Goal: Information Seeking & Learning: Check status

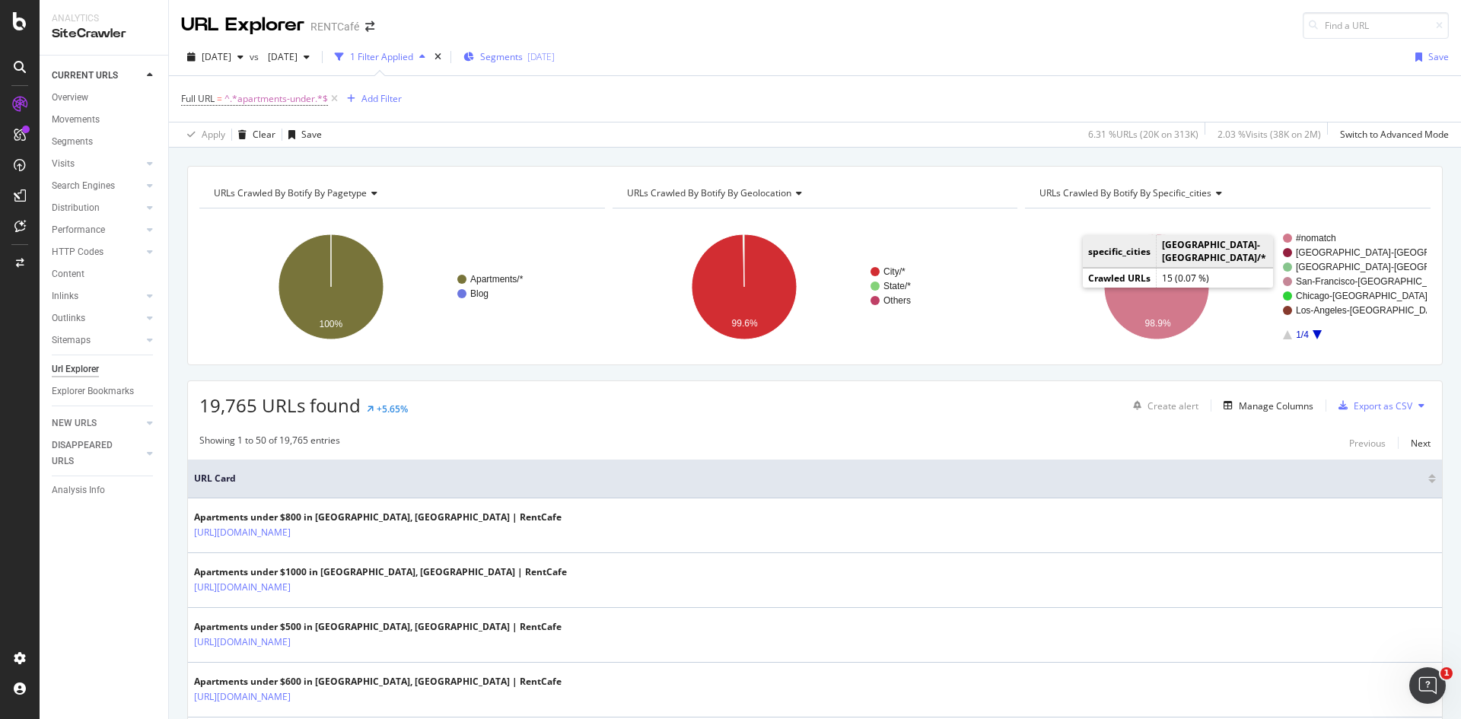
click at [523, 61] on span "Segments" at bounding box center [501, 56] width 43 height 13
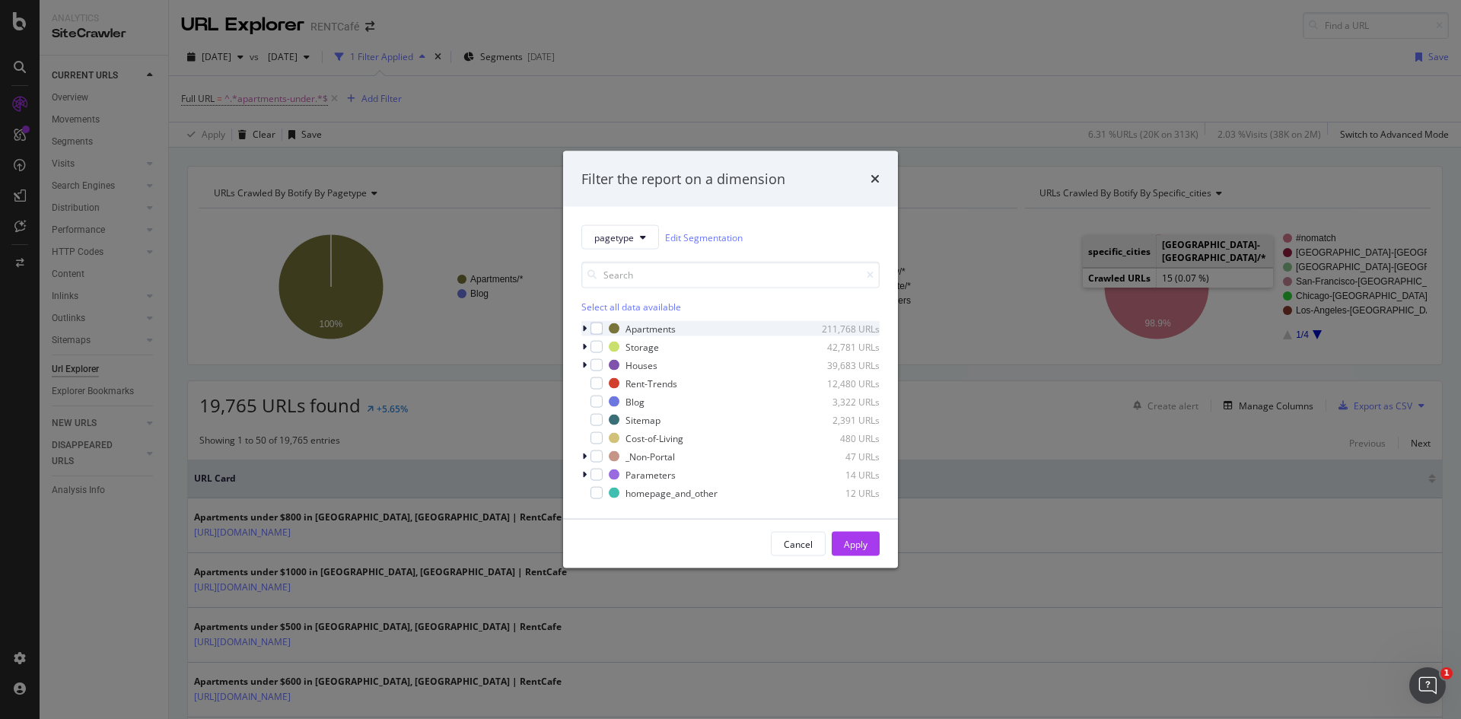
click at [582, 328] on icon "modal" at bounding box center [584, 328] width 5 height 9
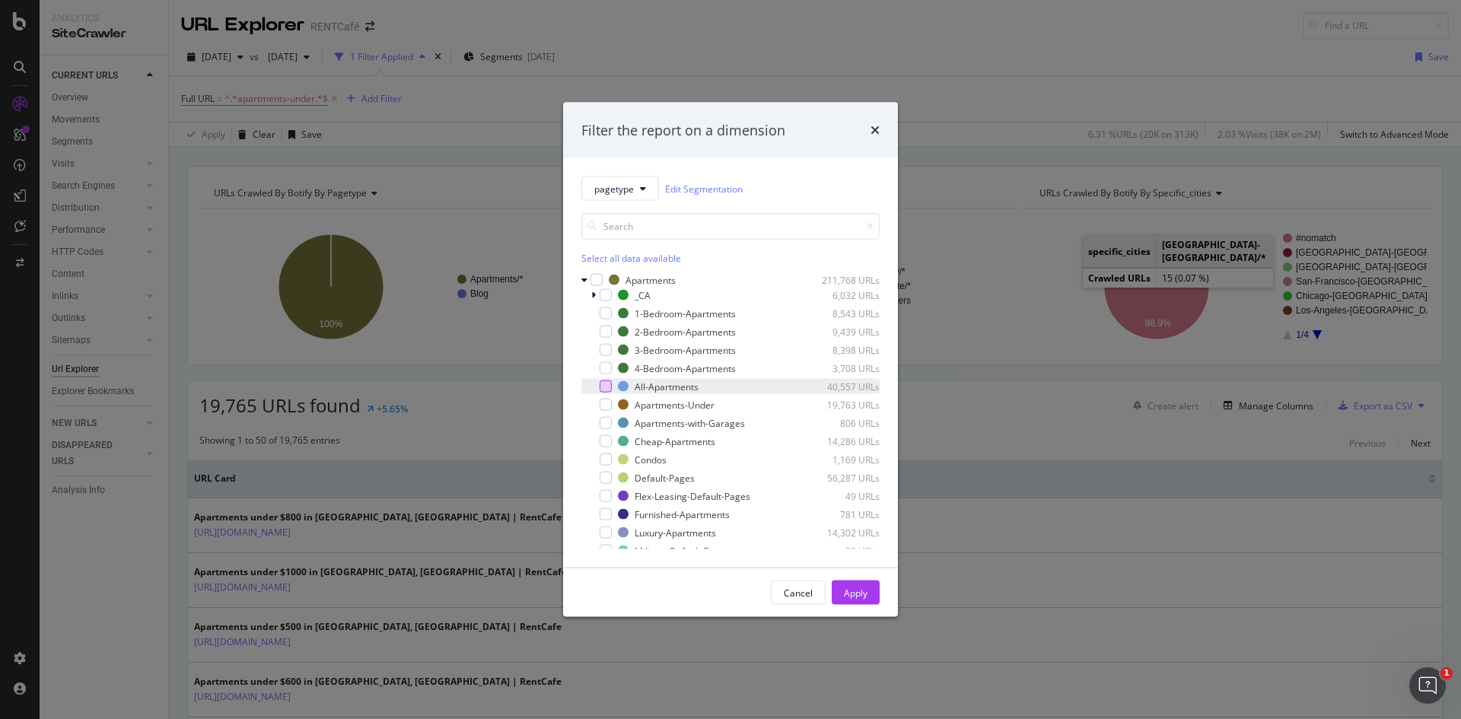
click at [609, 388] on div "modal" at bounding box center [605, 386] width 12 height 12
click at [863, 588] on div "Apply" at bounding box center [856, 592] width 24 height 13
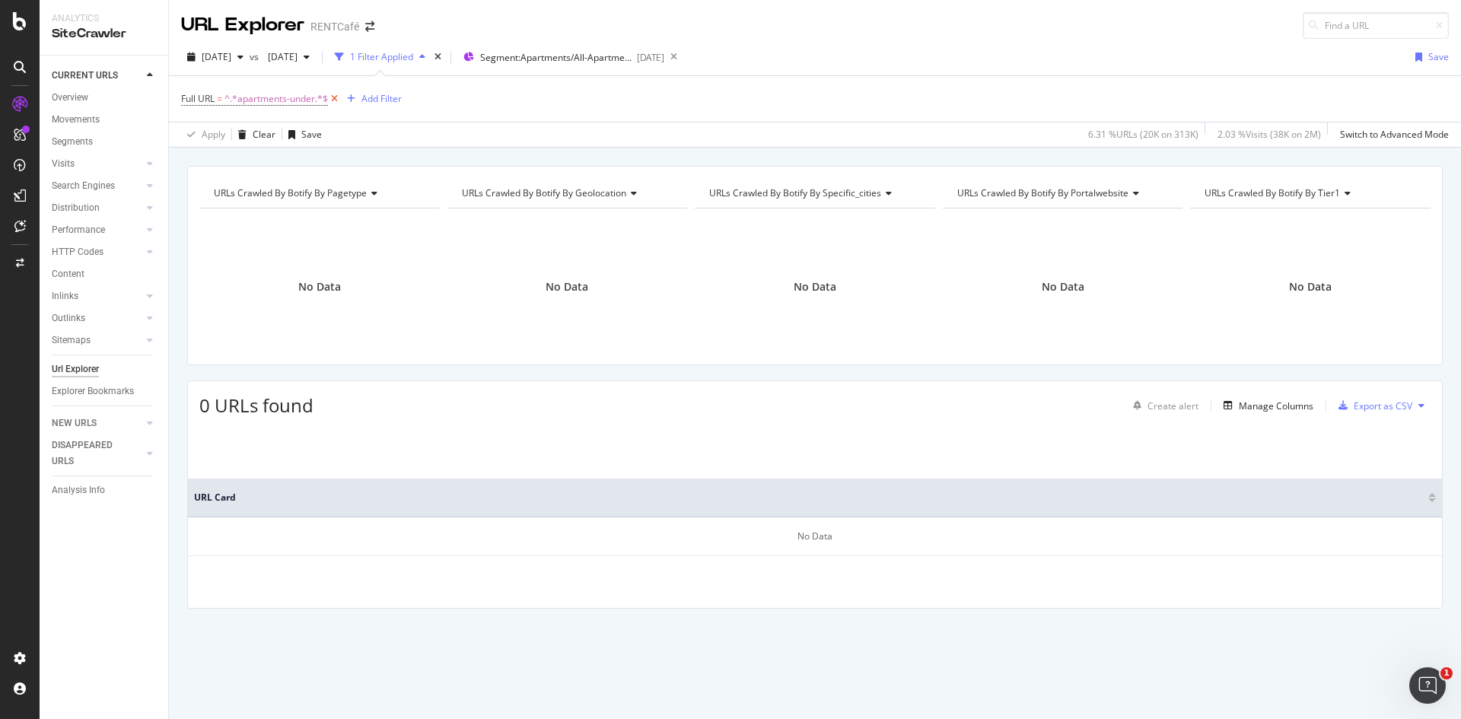
click at [337, 100] on icon at bounding box center [334, 98] width 13 height 15
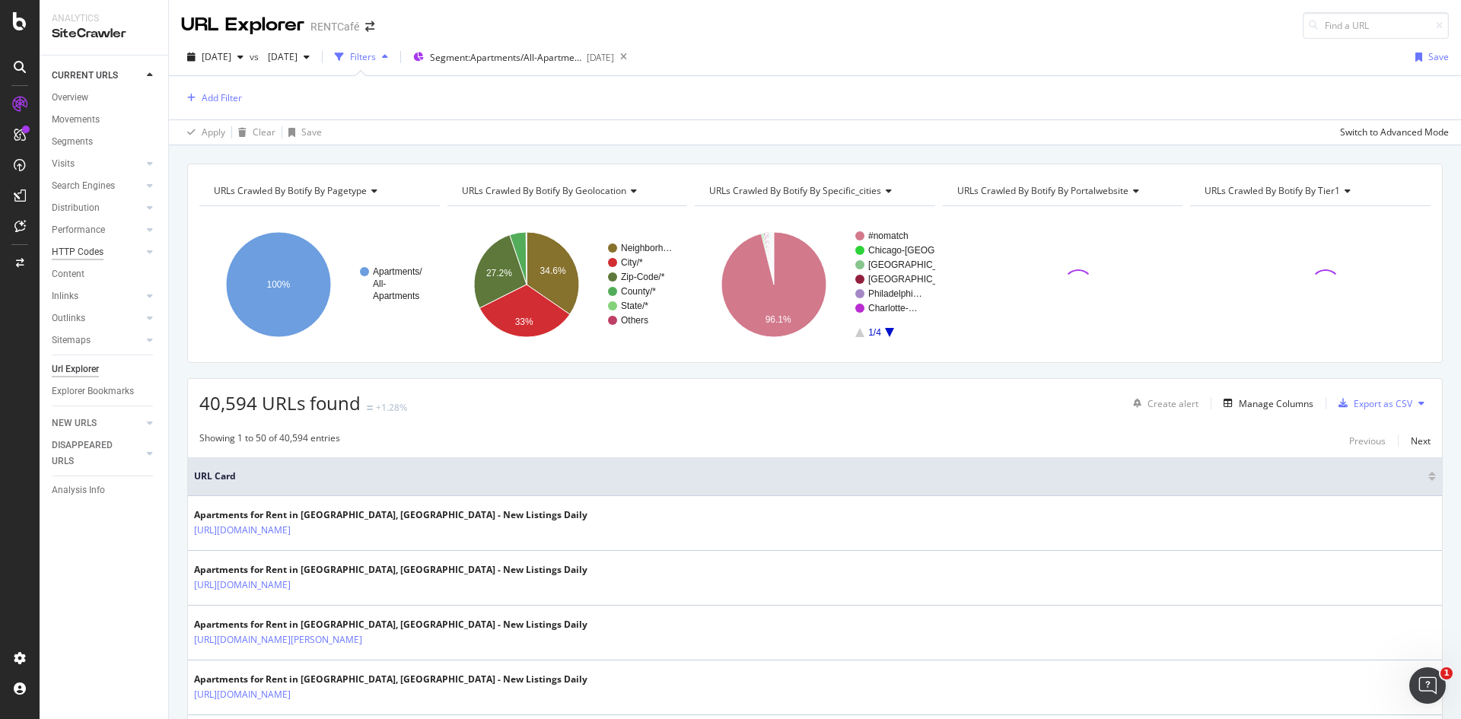
click at [78, 250] on div "HTTP Codes" at bounding box center [78, 252] width 52 height 16
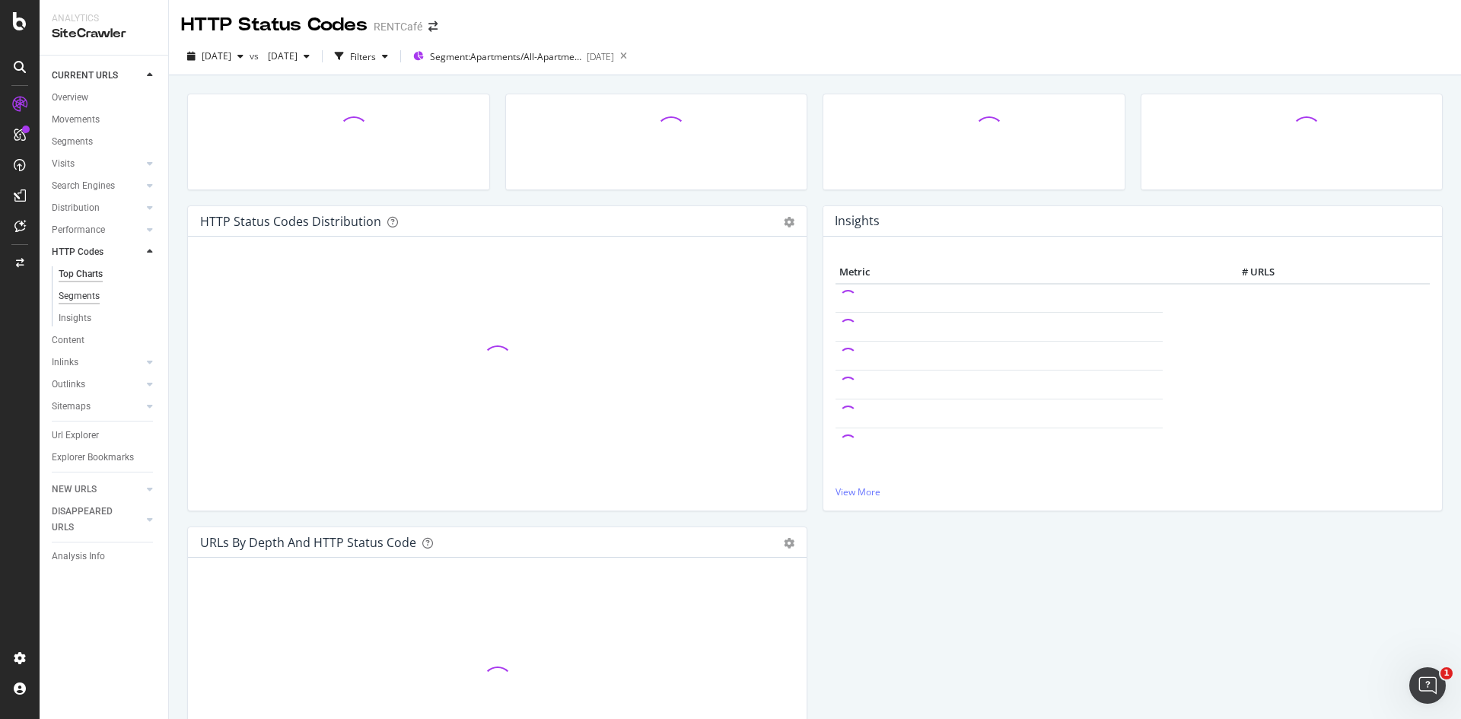
click at [69, 291] on div "Segments" at bounding box center [79, 296] width 41 height 16
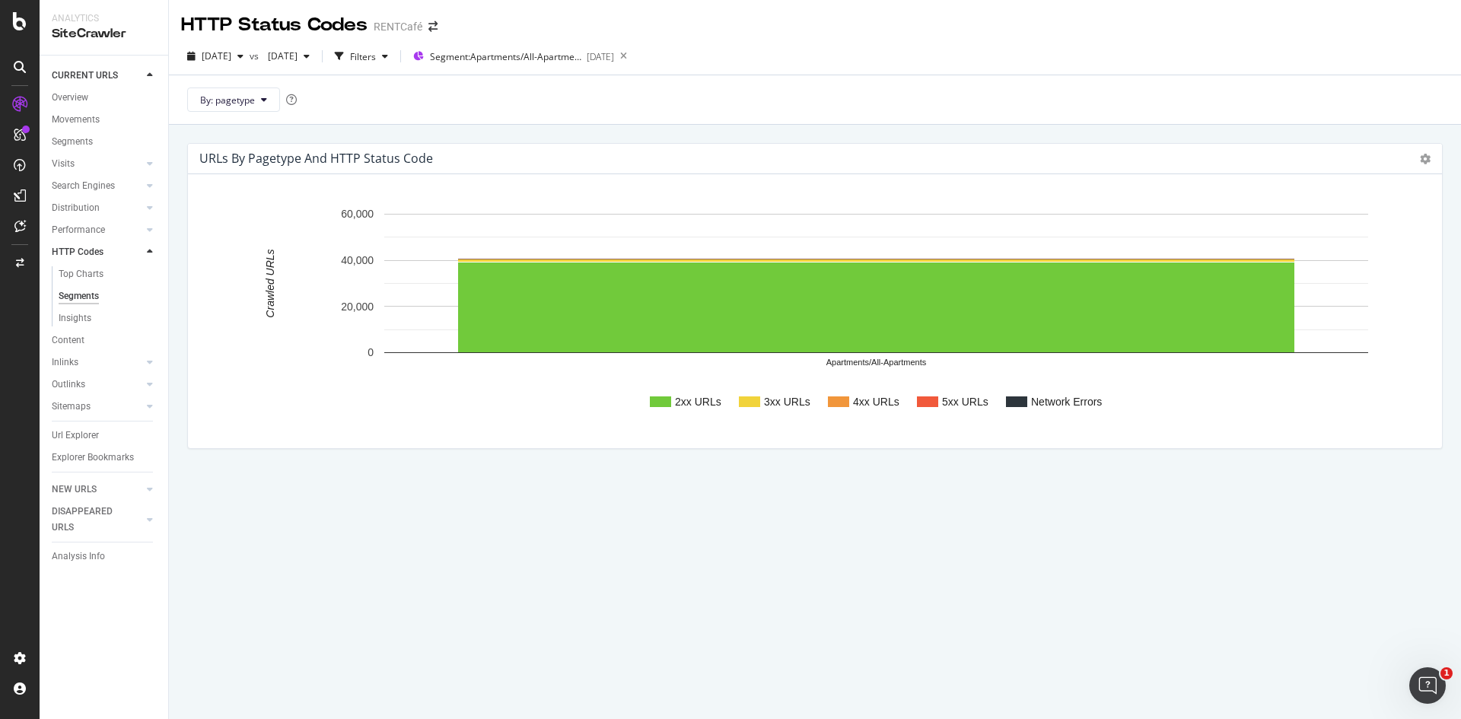
click at [148, 488] on icon at bounding box center [150, 489] width 6 height 9
click at [83, 373] on div "Url Explorer" at bounding box center [75, 369] width 47 height 16
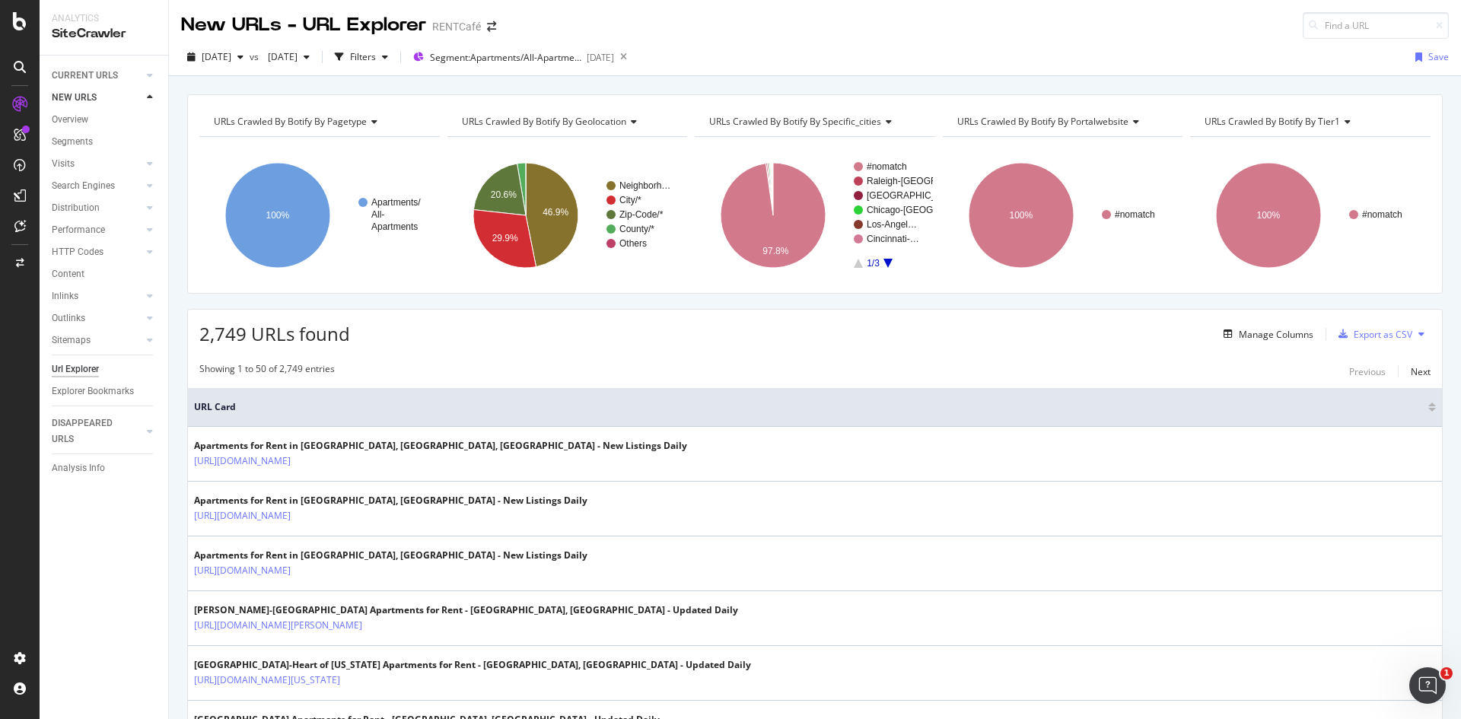
click at [90, 370] on div "Url Explorer" at bounding box center [75, 369] width 47 height 16
click at [110, 77] on div "CURRENT URLS" at bounding box center [85, 76] width 66 height 16
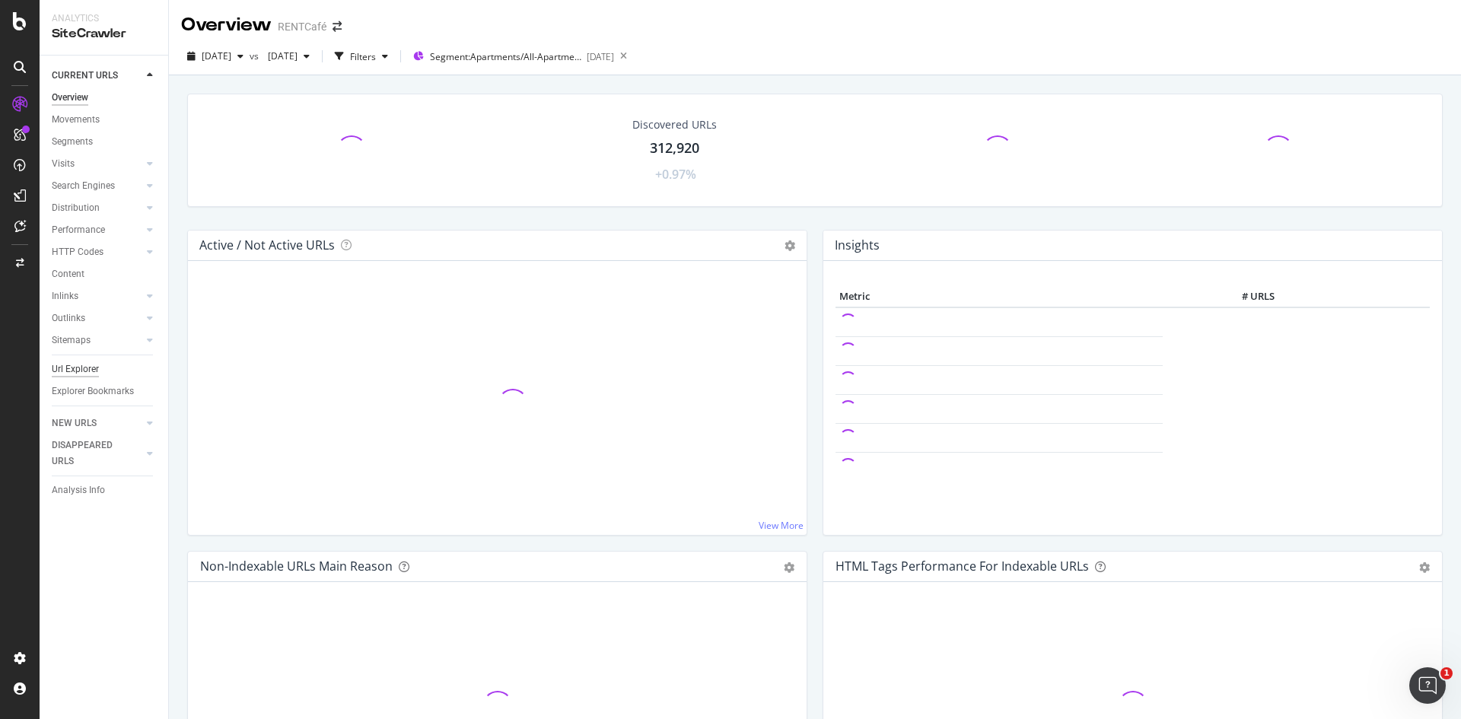
click at [94, 374] on div "Url Explorer" at bounding box center [75, 369] width 47 height 16
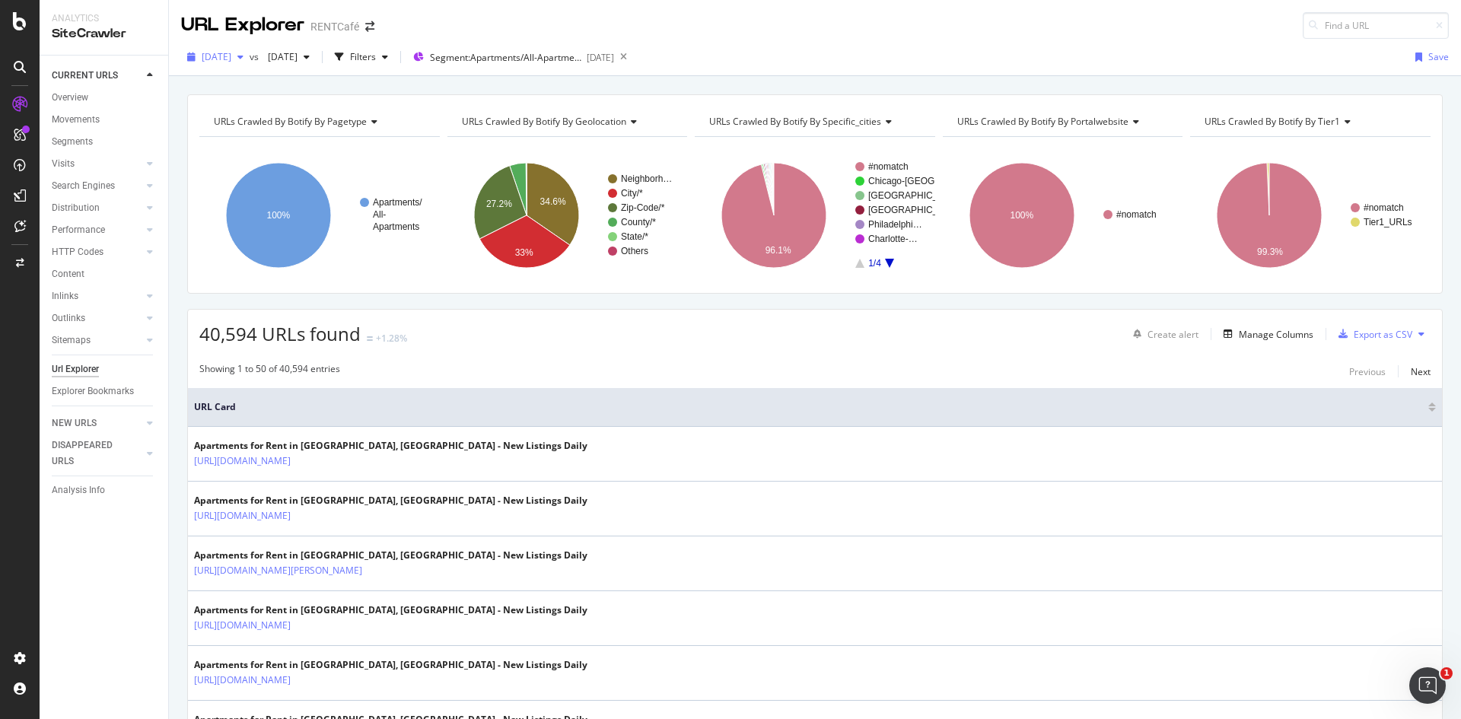
click at [231, 62] on span "2025 Aug. 20th" at bounding box center [217, 56] width 30 height 13
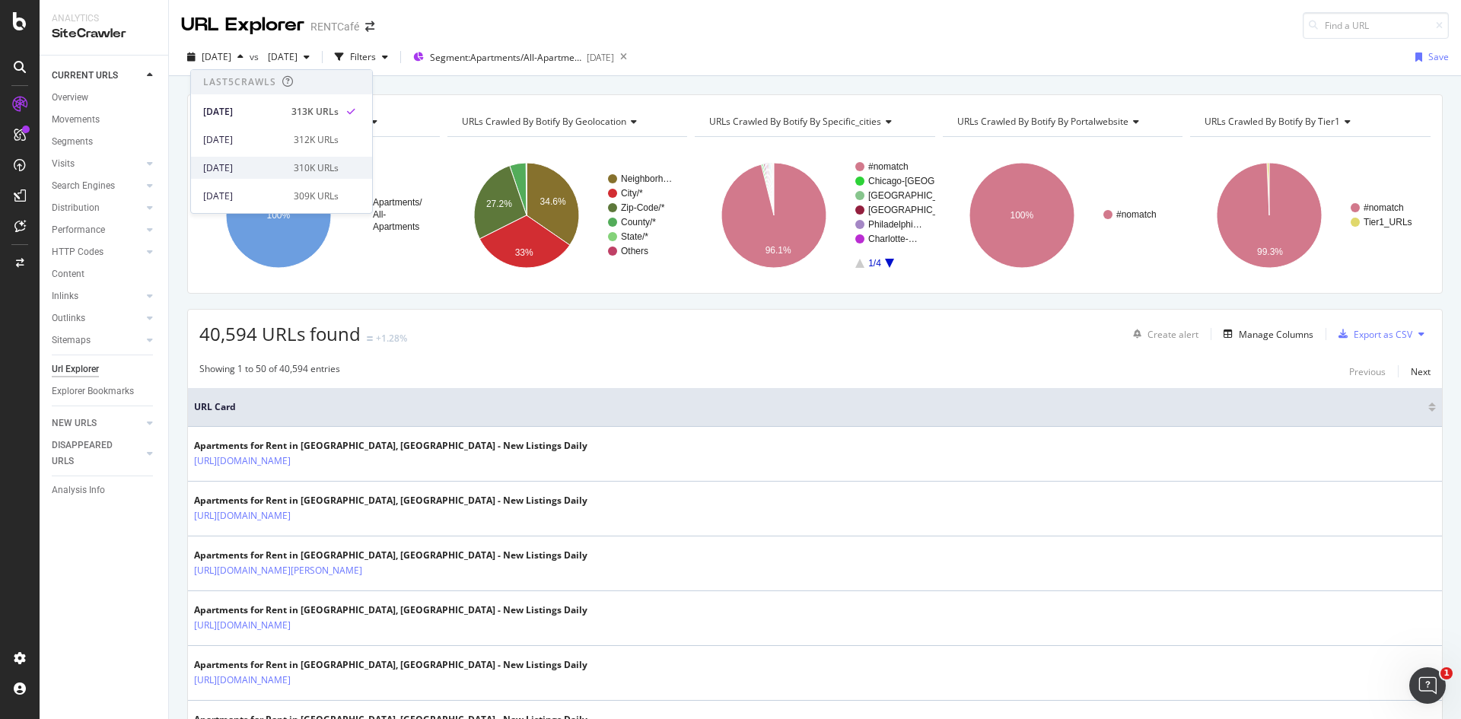
click at [246, 167] on div "[DATE]" at bounding box center [243, 168] width 81 height 14
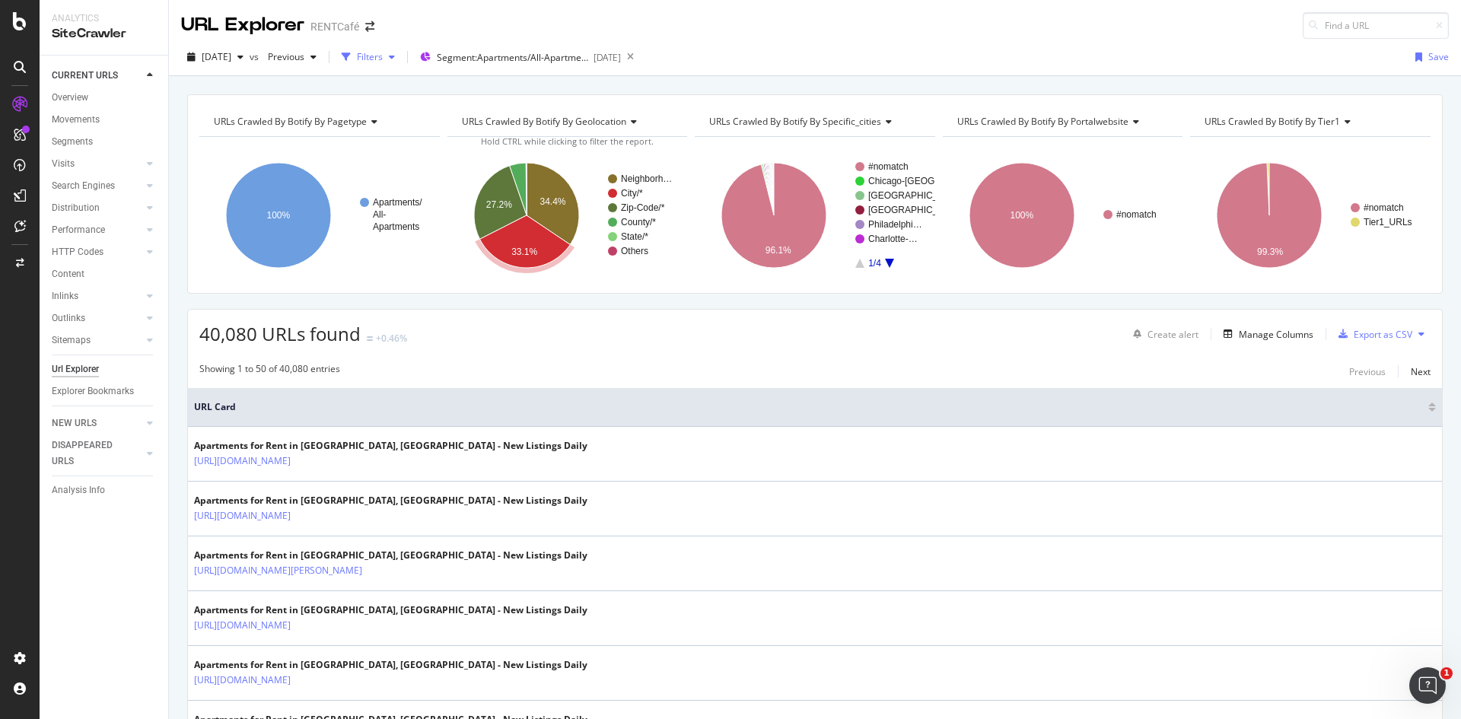
click at [383, 58] on div "Filters" at bounding box center [370, 56] width 26 height 13
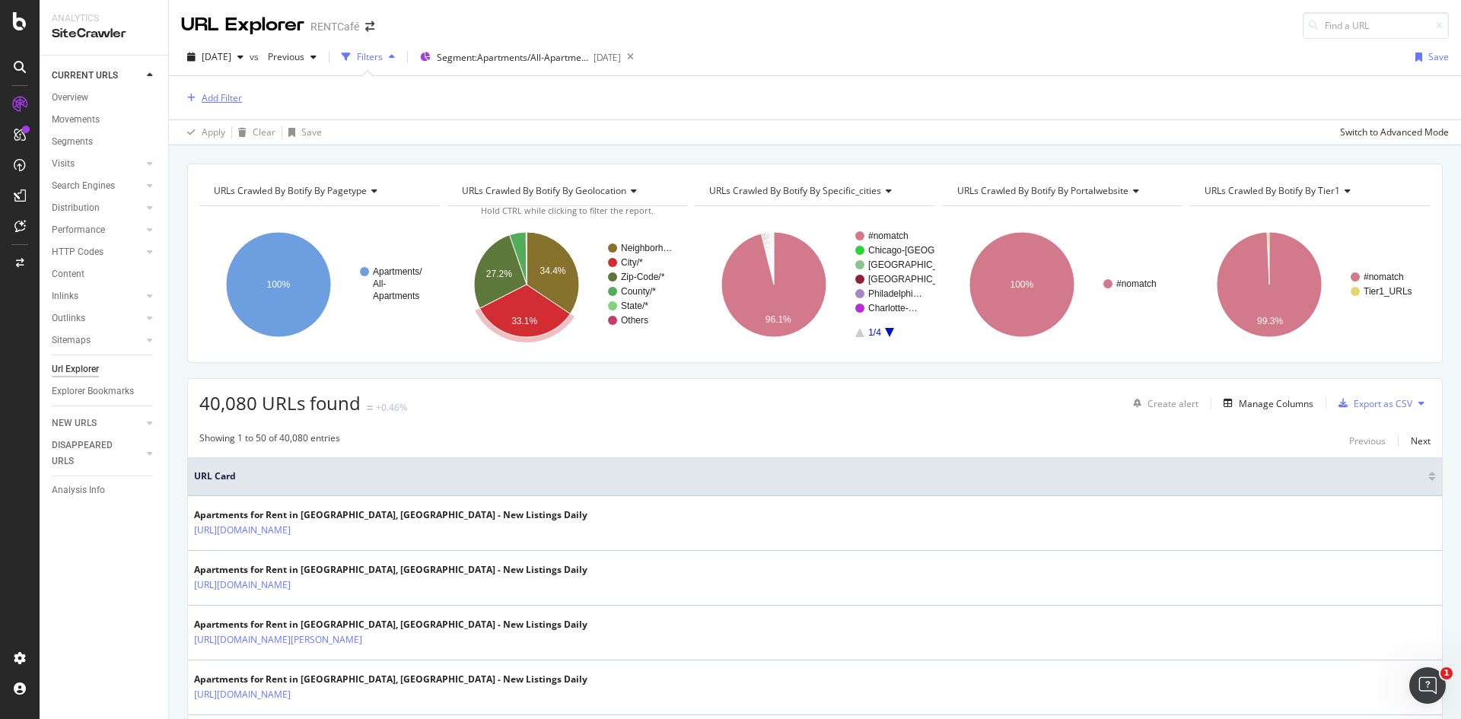
click at [187, 97] on icon "button" at bounding box center [191, 98] width 8 height 9
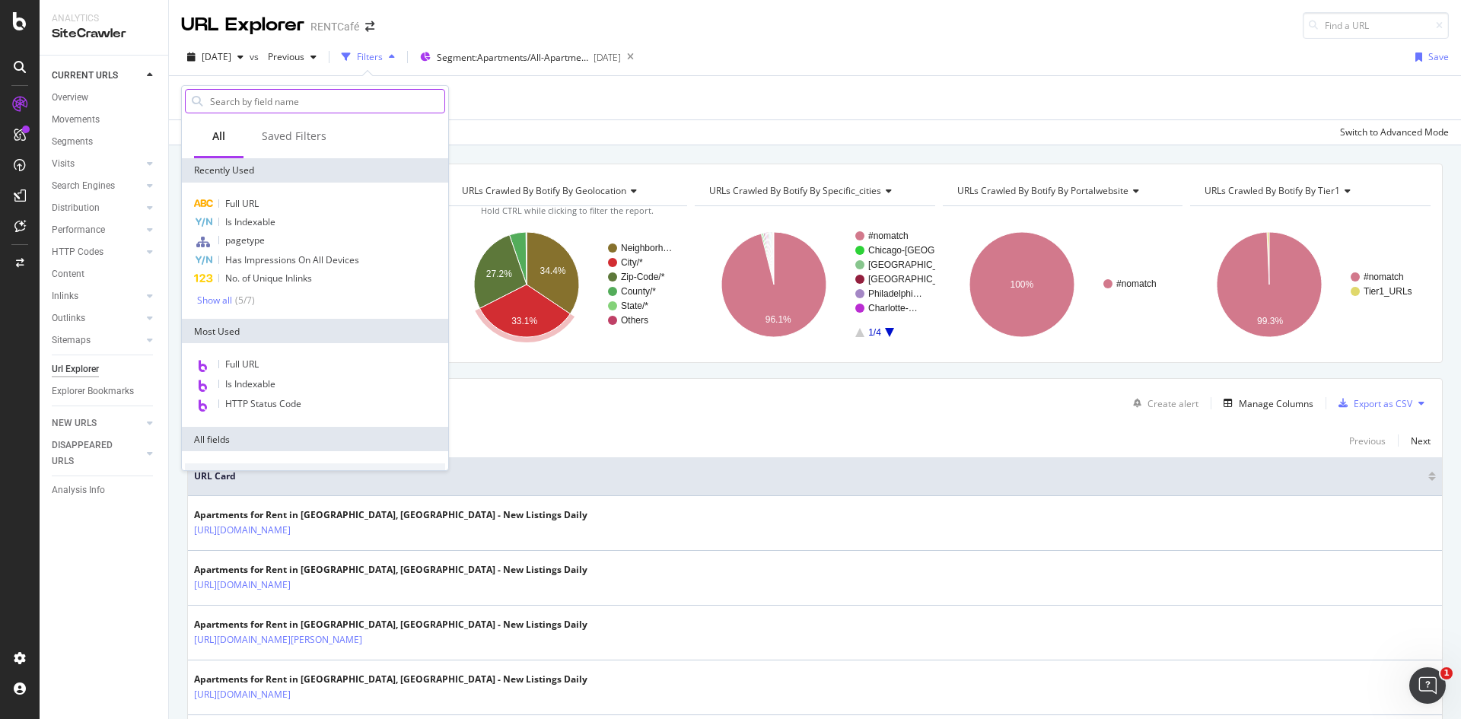
click at [262, 101] on input "text" at bounding box center [326, 101] width 236 height 23
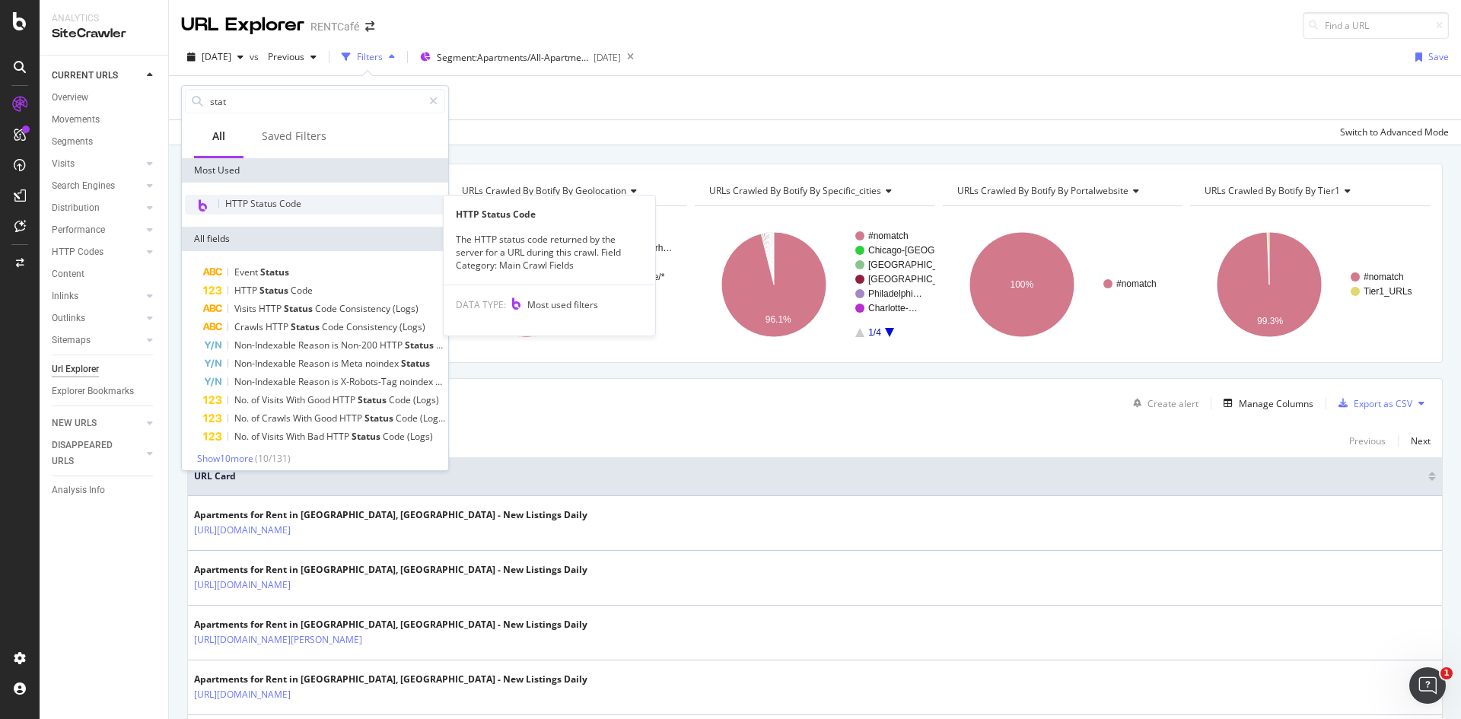
type input "stat"
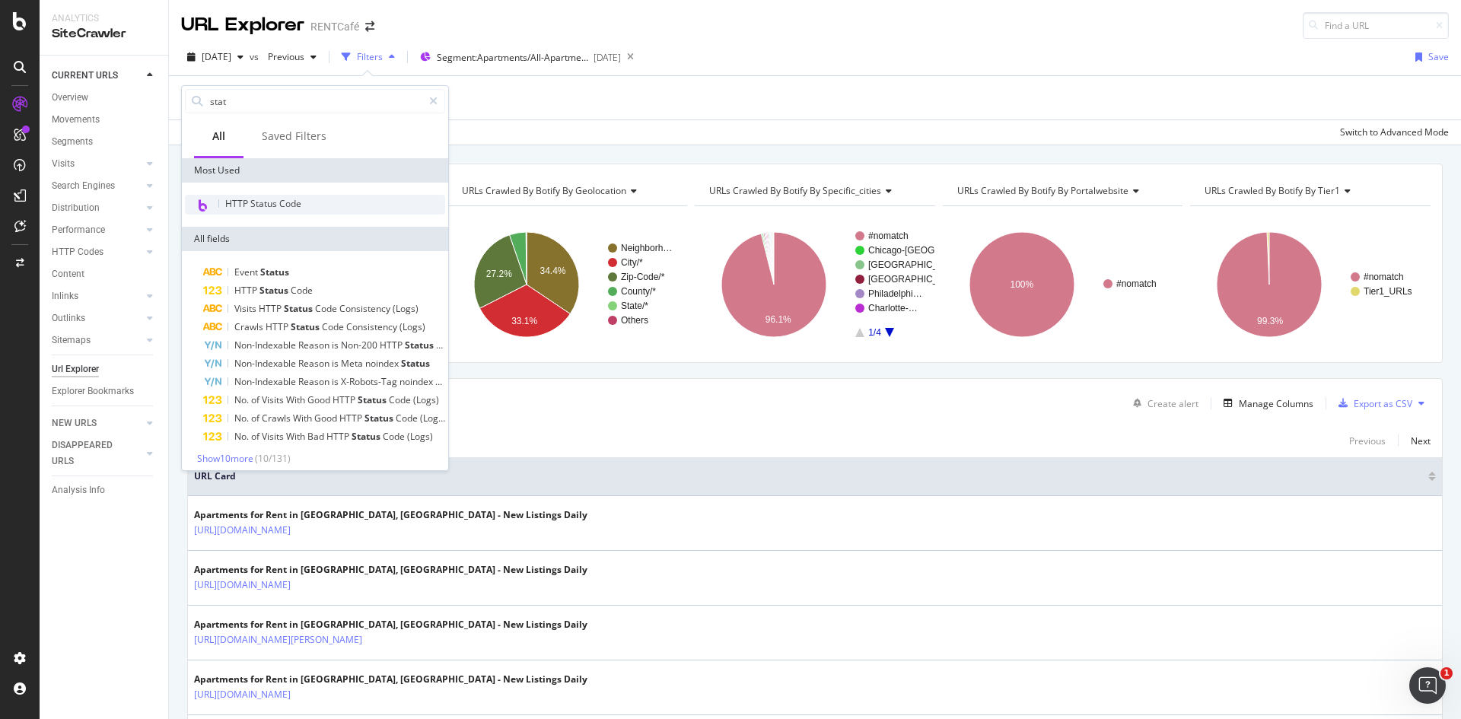
click at [287, 203] on span "HTTP Status Code" at bounding box center [263, 203] width 76 height 13
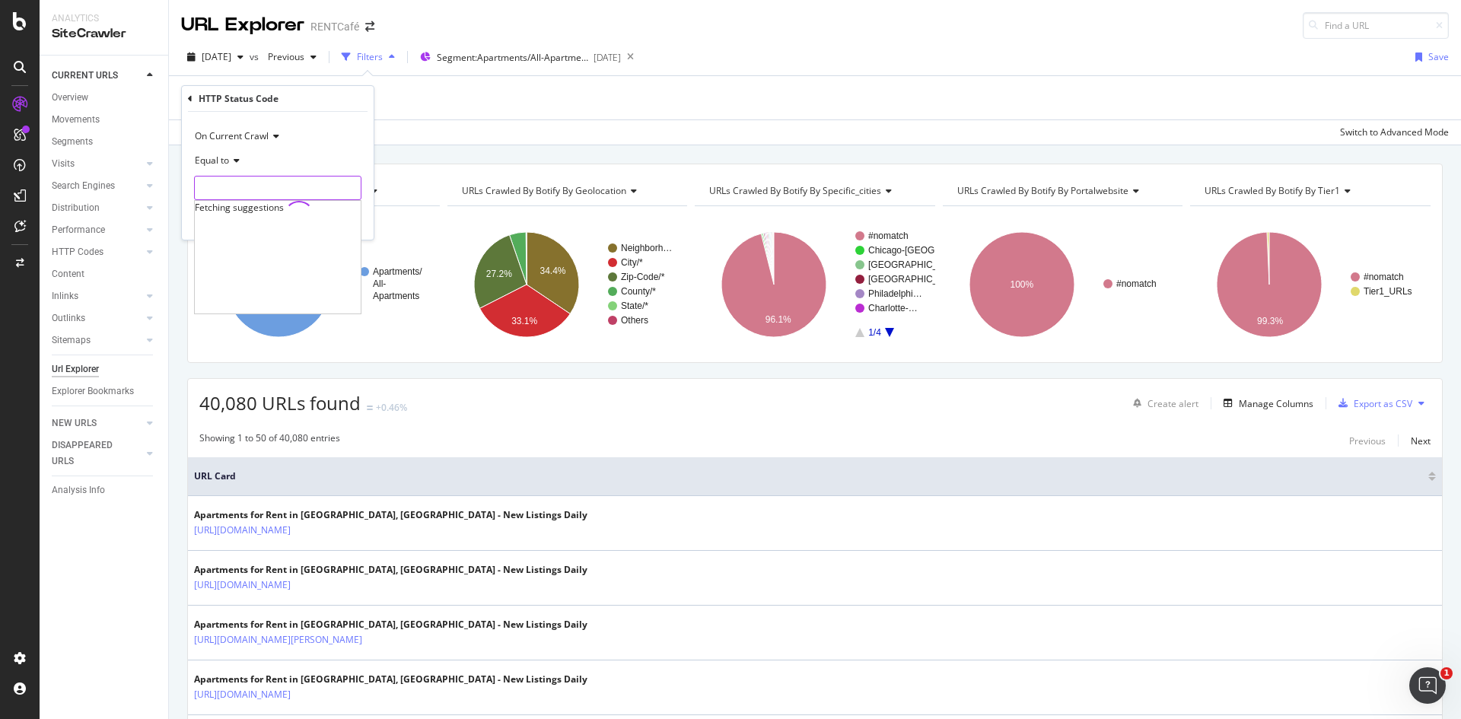
click at [242, 192] on input "number" at bounding box center [277, 188] width 167 height 24
click at [220, 219] on span "301" at bounding box center [255, 224] width 112 height 13
type input "301"
click at [345, 216] on div "Apply" at bounding box center [350, 220] width 24 height 13
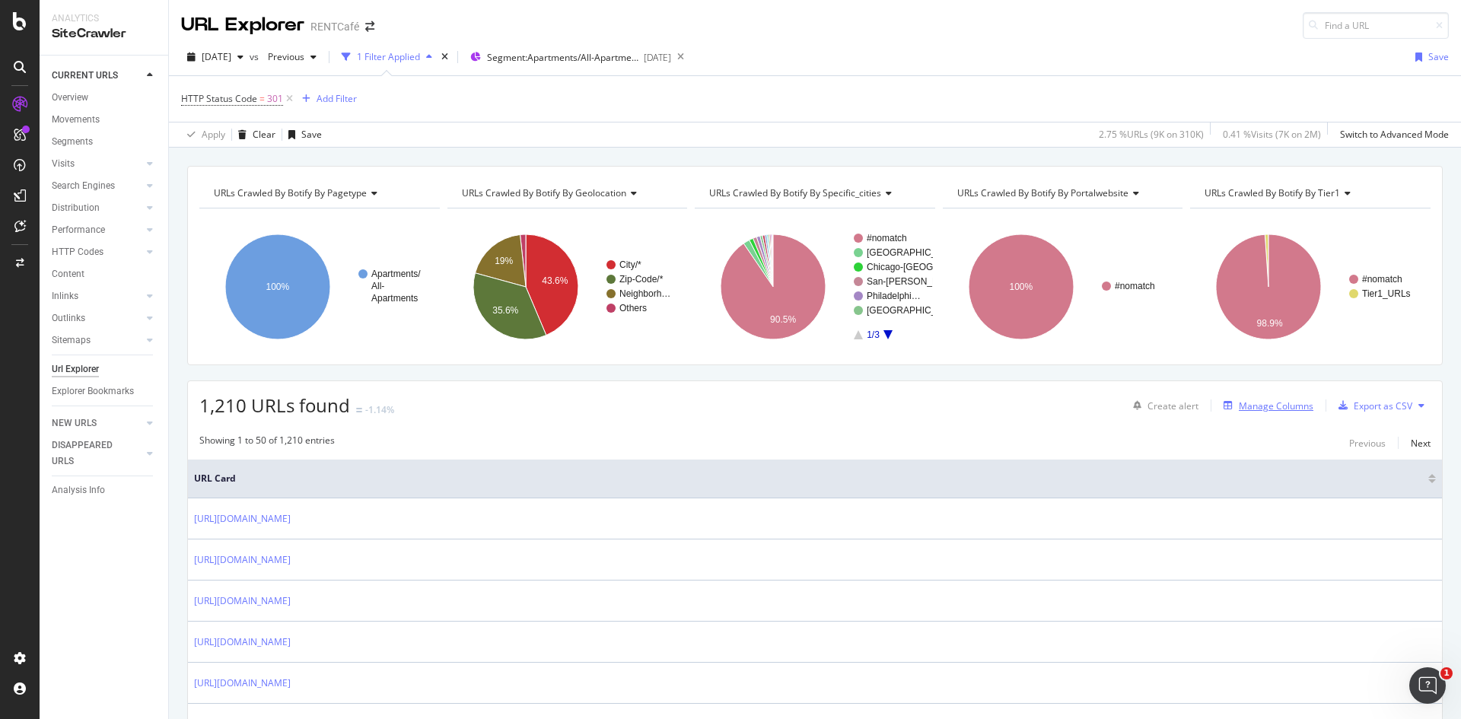
click at [1240, 409] on div "Manage Columns" at bounding box center [1275, 405] width 75 height 13
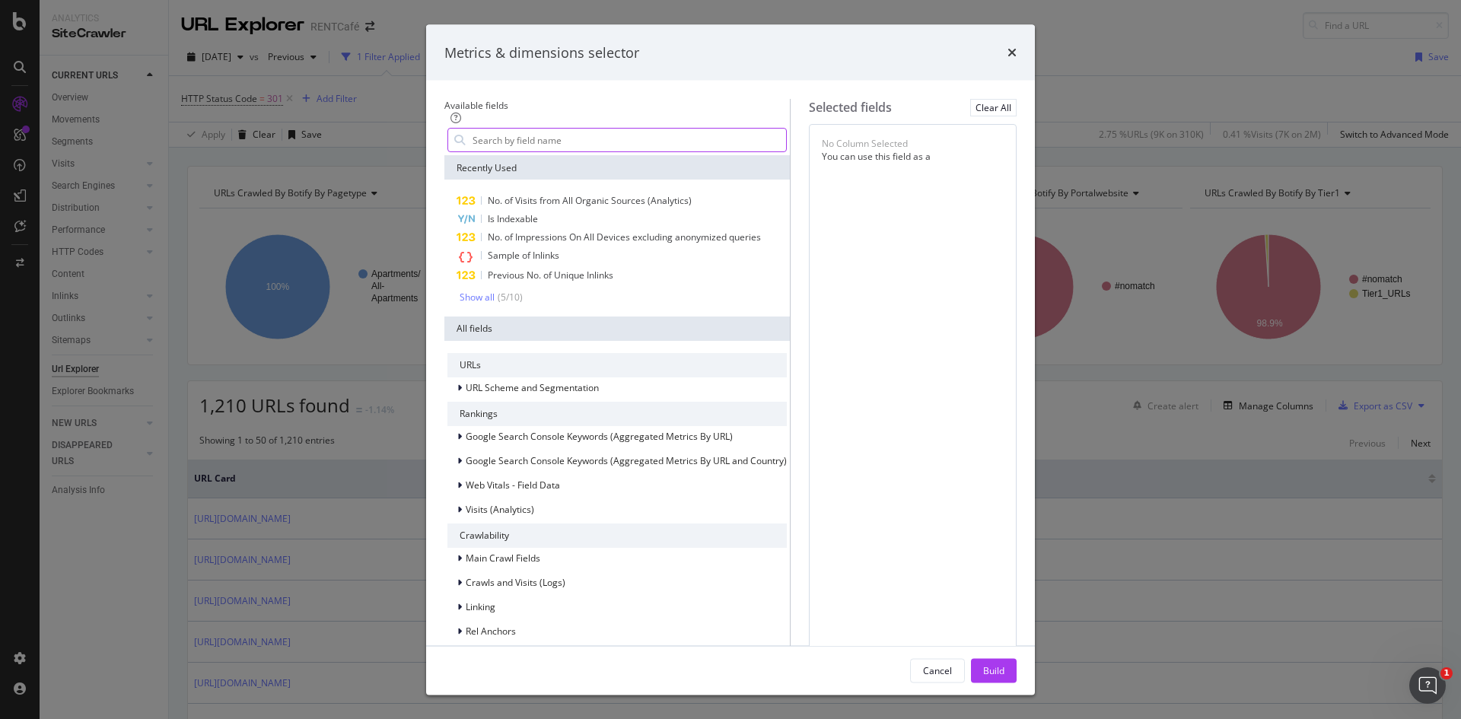
click at [534, 151] on input "modal" at bounding box center [628, 140] width 315 height 23
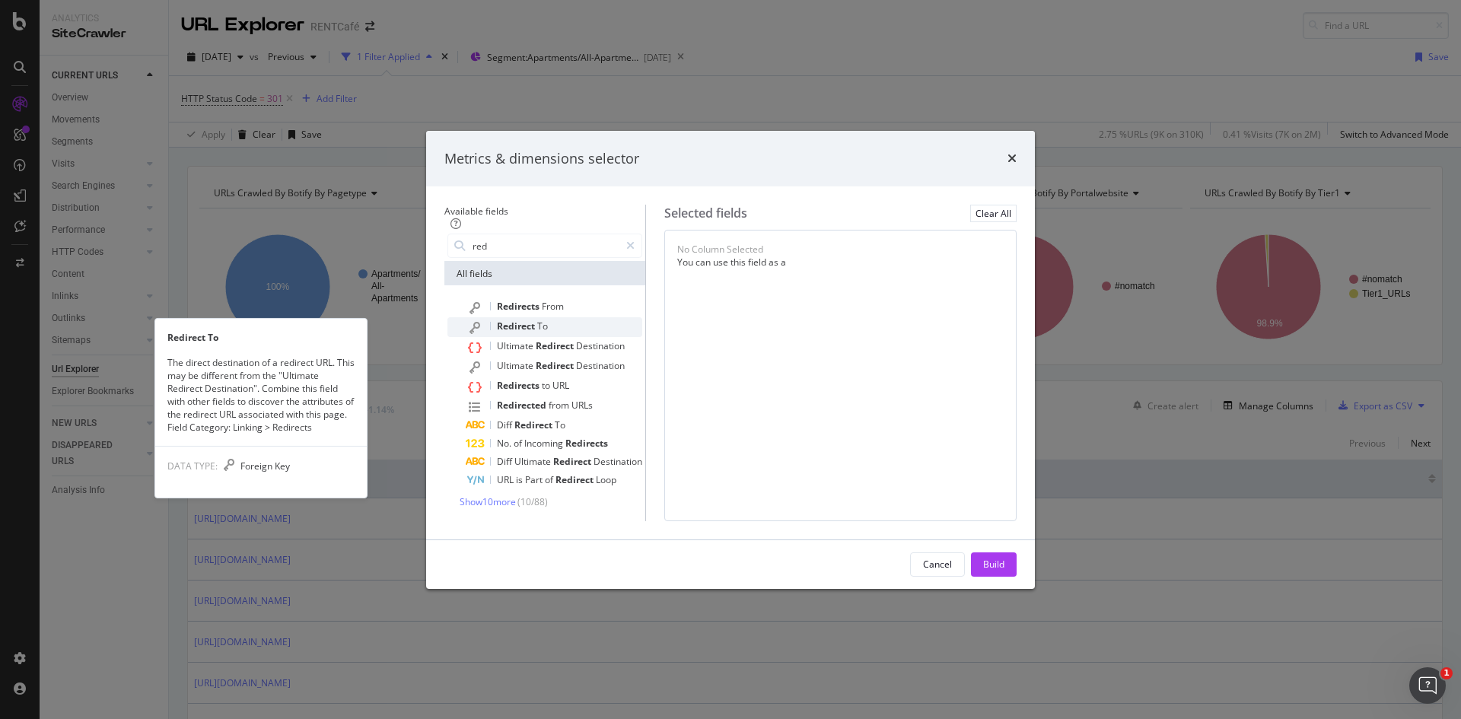
click at [497, 320] on span "Redirect" at bounding box center [517, 326] width 40 height 13
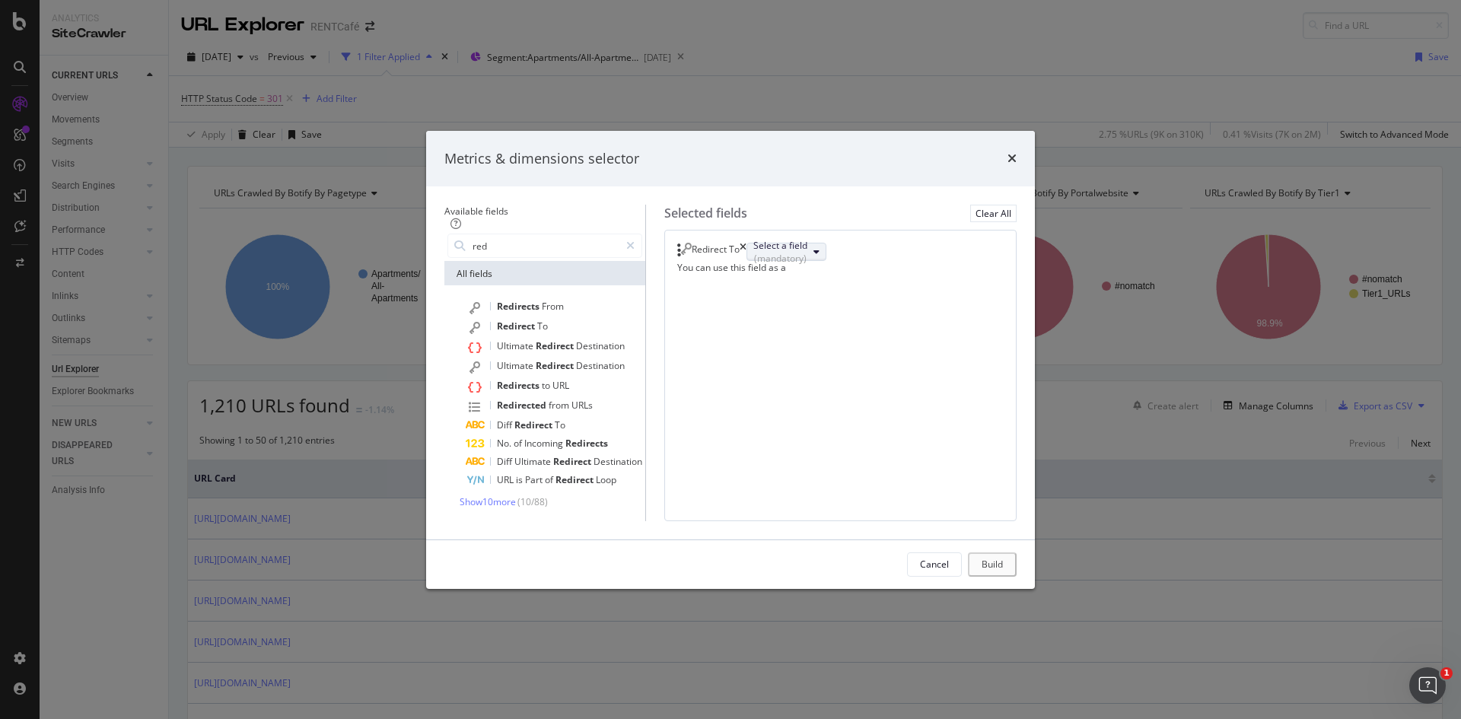
click at [807, 239] on div "Select a field (mandatory)" at bounding box center [780, 252] width 54 height 26
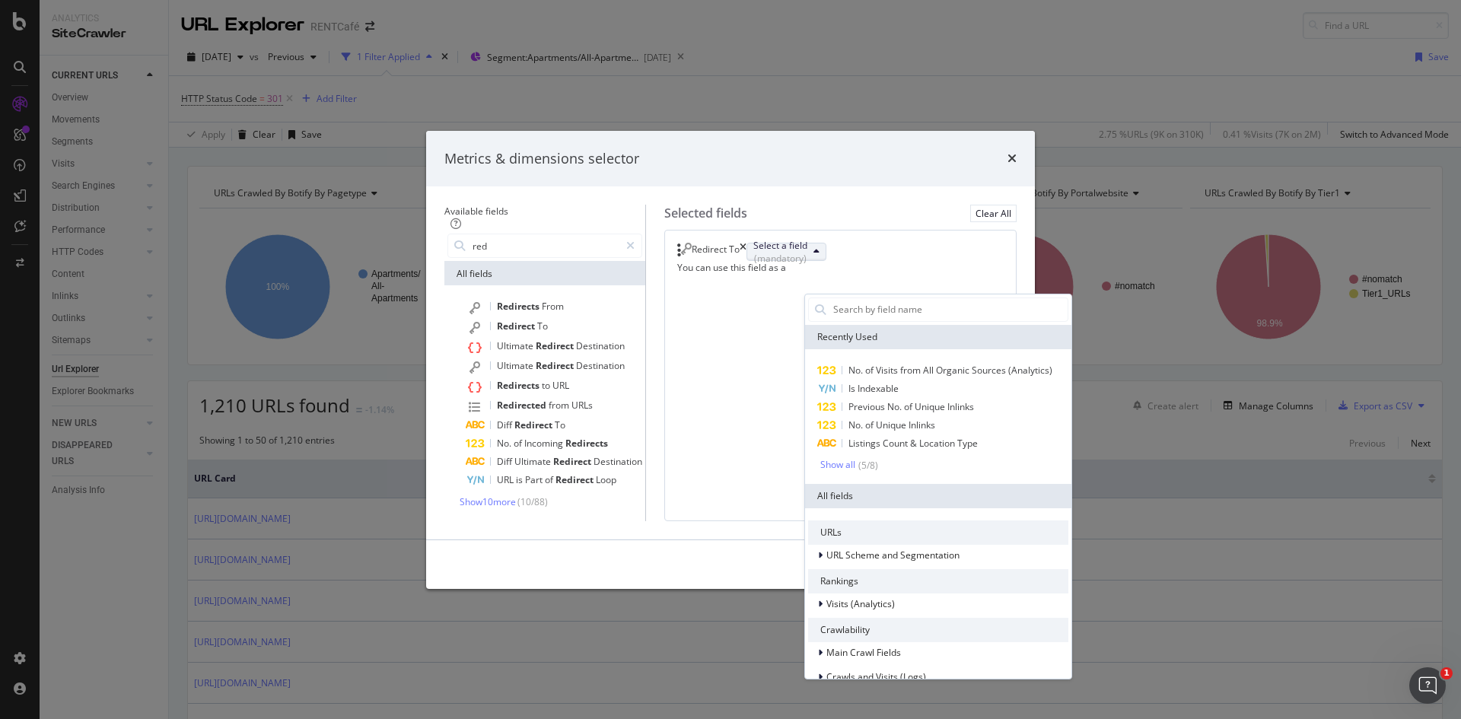
click at [807, 239] on div "Select a field (mandatory)" at bounding box center [780, 252] width 54 height 26
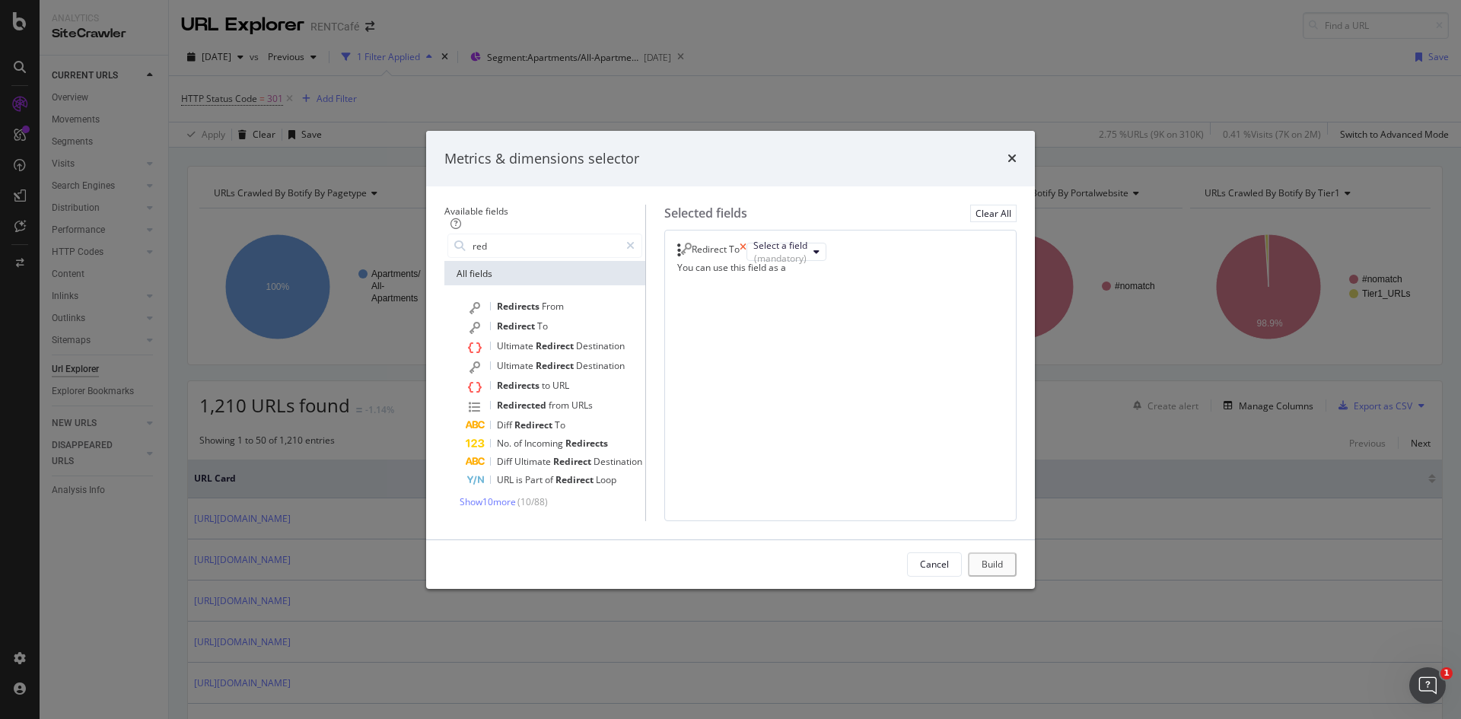
click at [746, 243] on icon "times" at bounding box center [742, 252] width 7 height 18
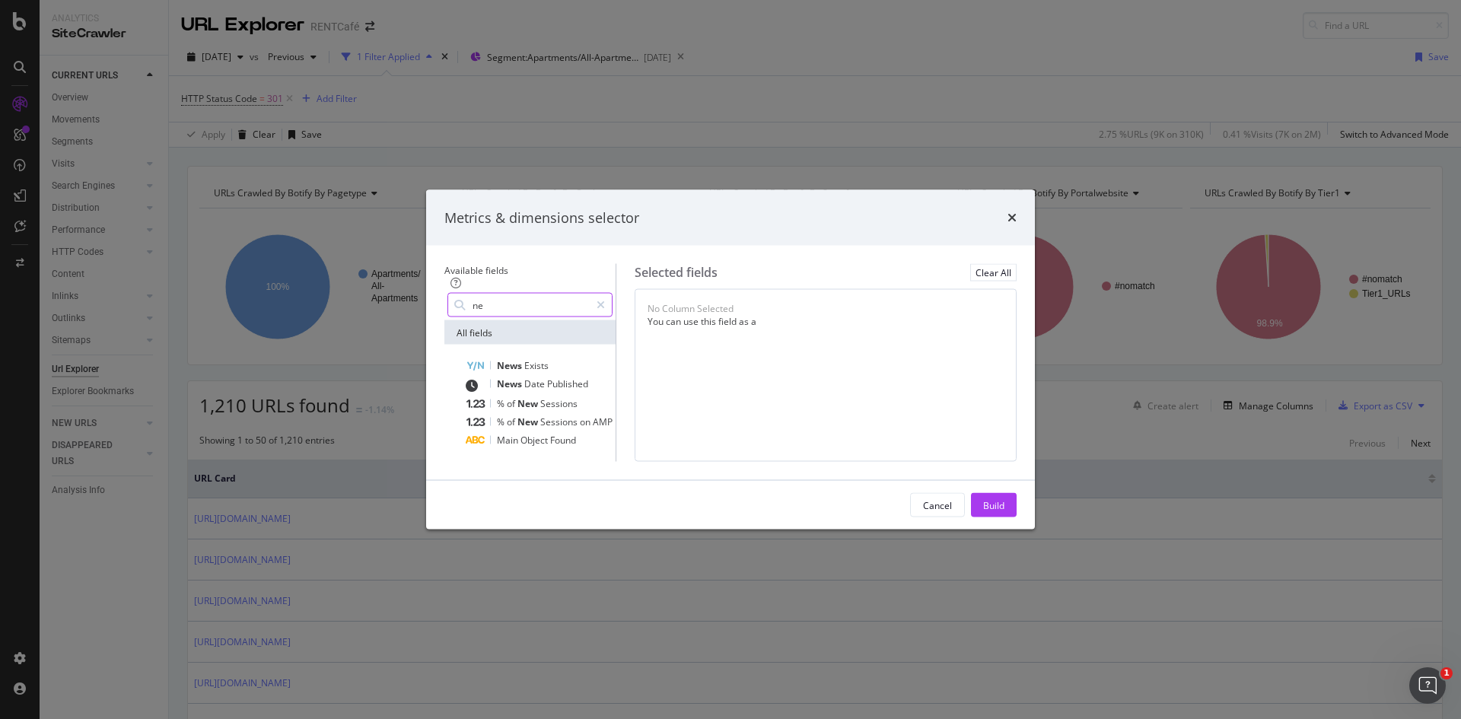
type input "n"
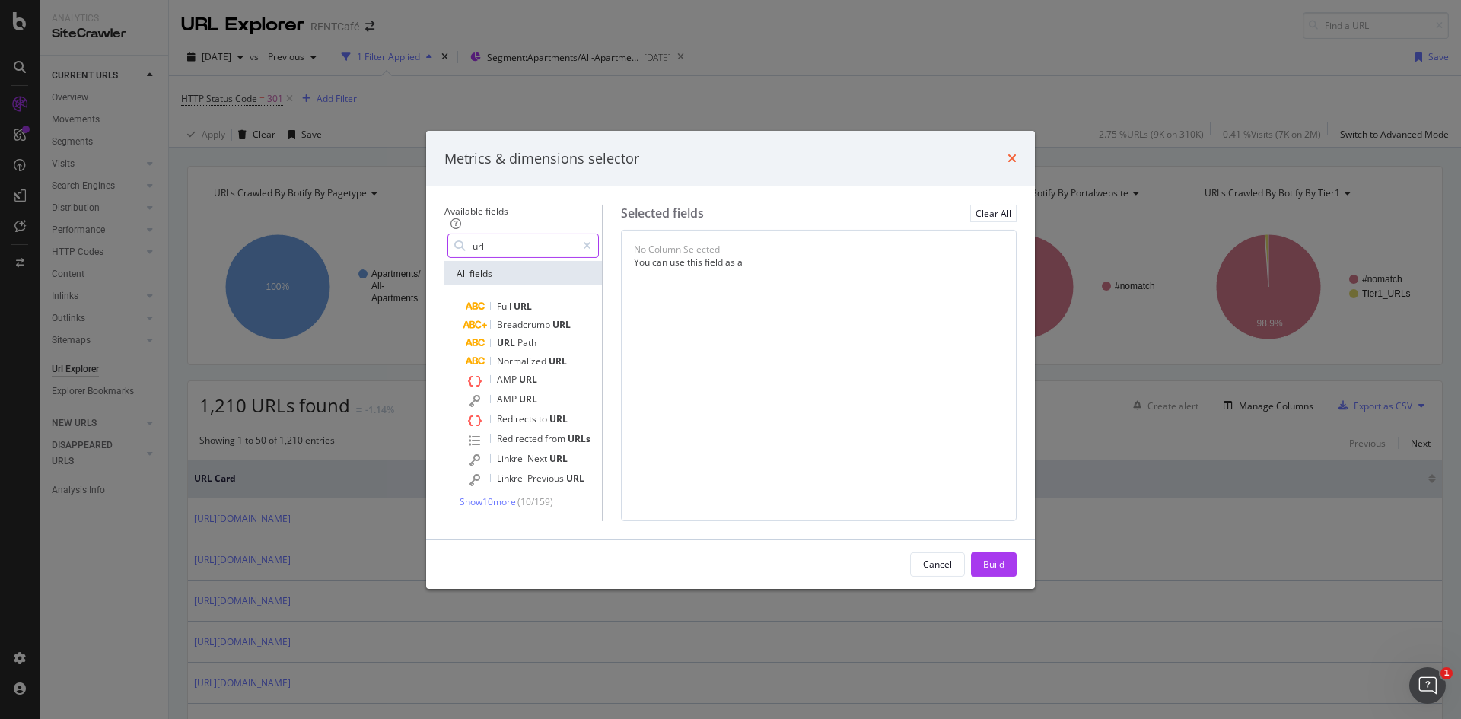
type input "url"
click at [1016, 152] on icon "times" at bounding box center [1011, 158] width 9 height 12
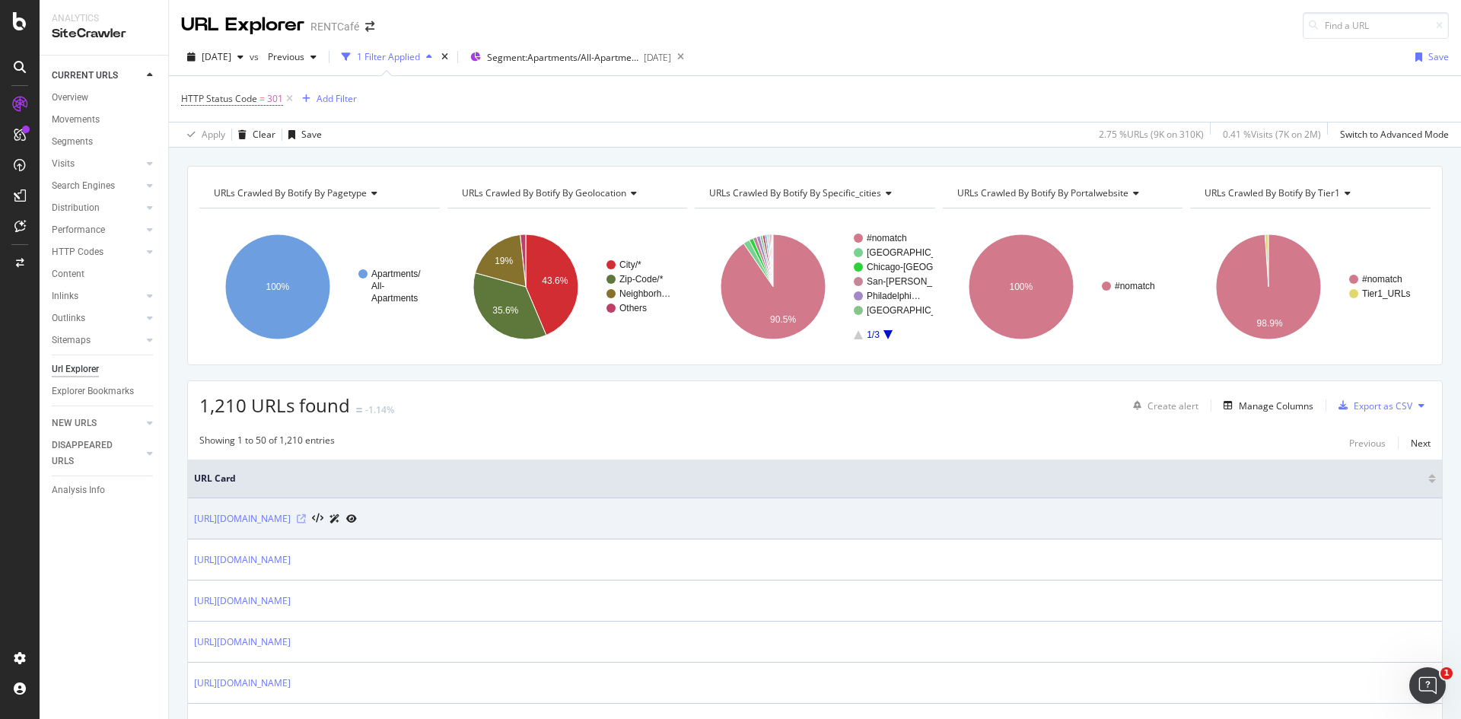
click at [306, 519] on icon at bounding box center [301, 518] width 9 height 9
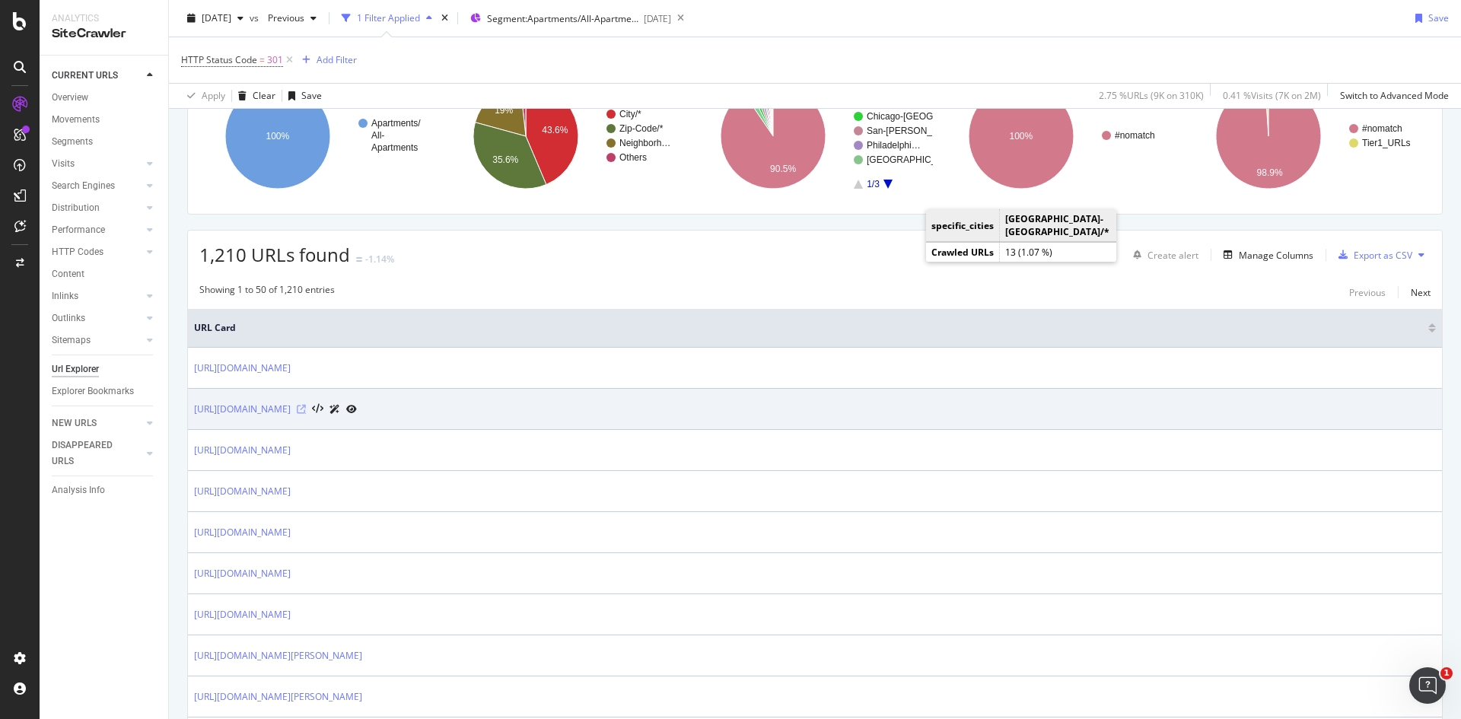
scroll to position [152, 0]
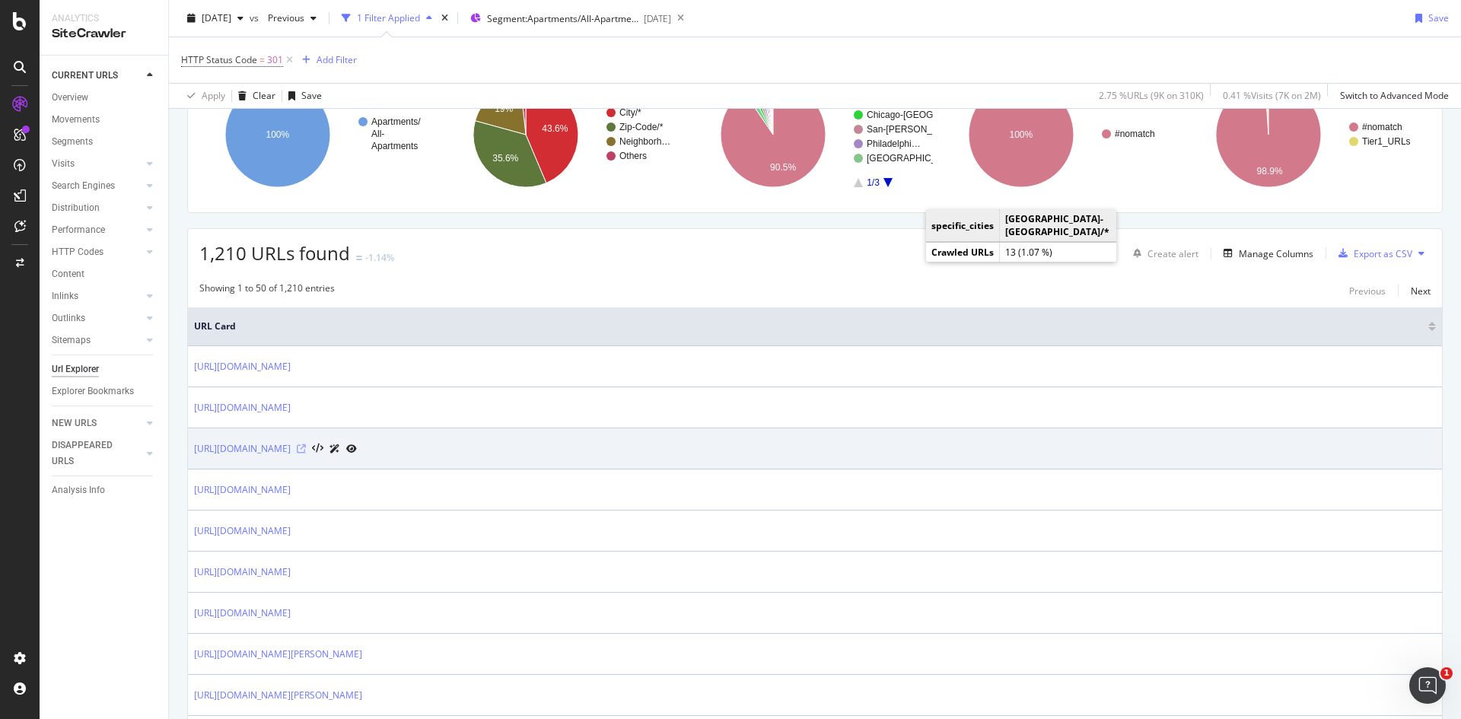
click at [306, 448] on icon at bounding box center [301, 448] width 9 height 9
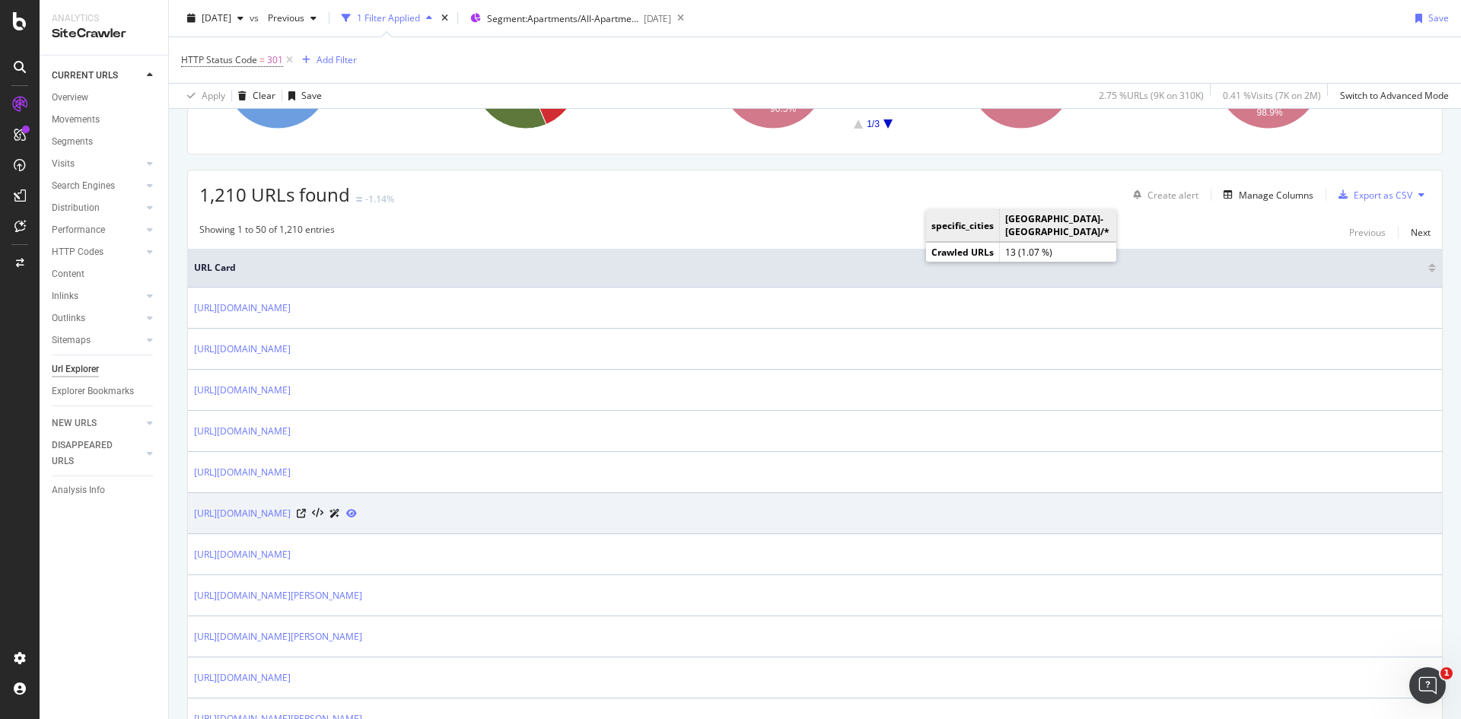
scroll to position [228, 0]
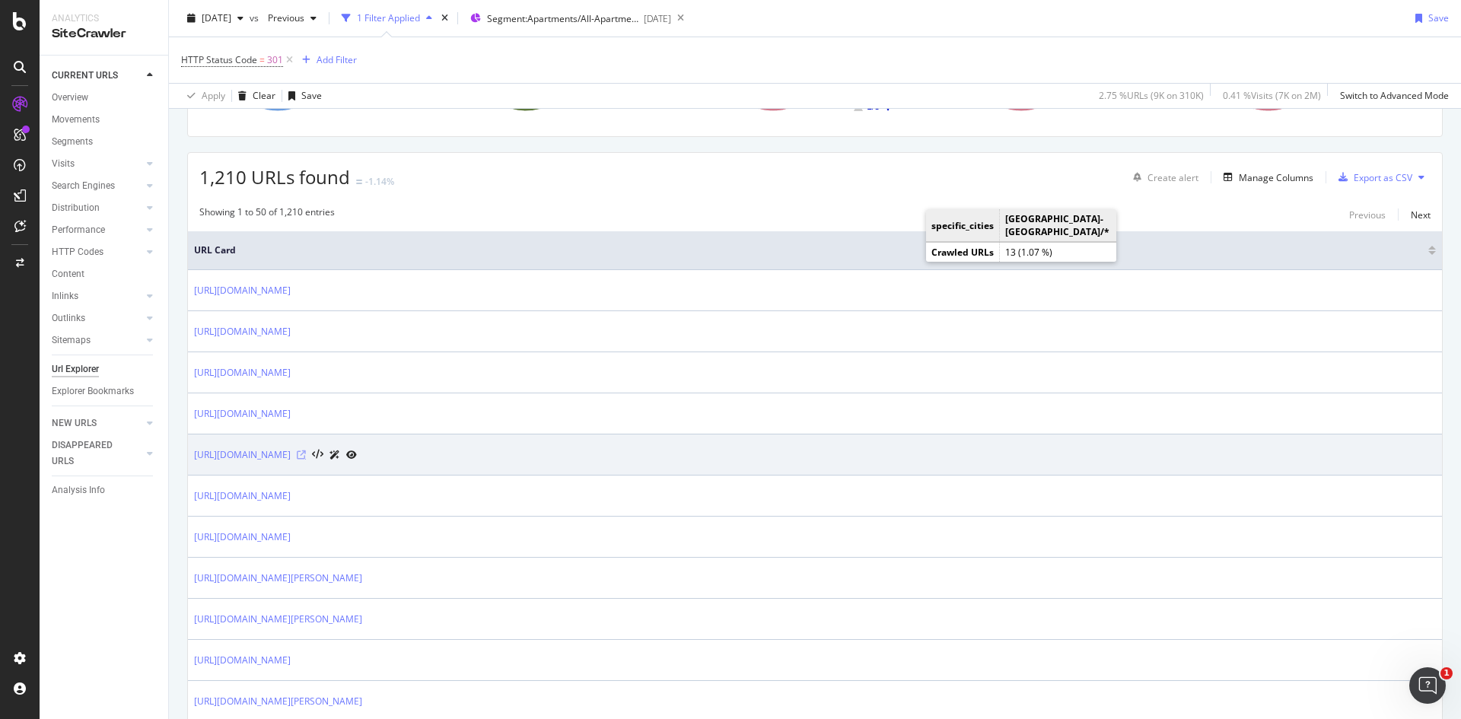
click at [306, 458] on icon at bounding box center [301, 454] width 9 height 9
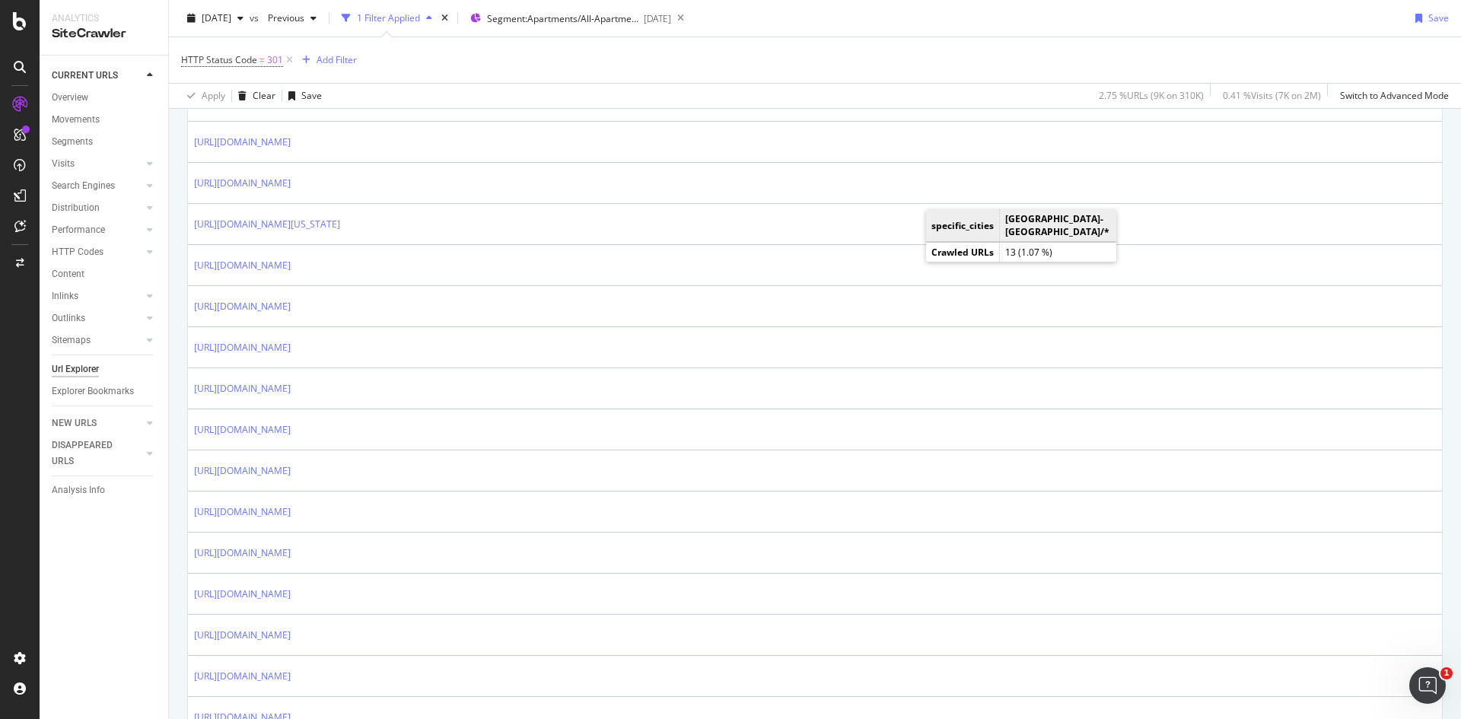
scroll to position [1921, 0]
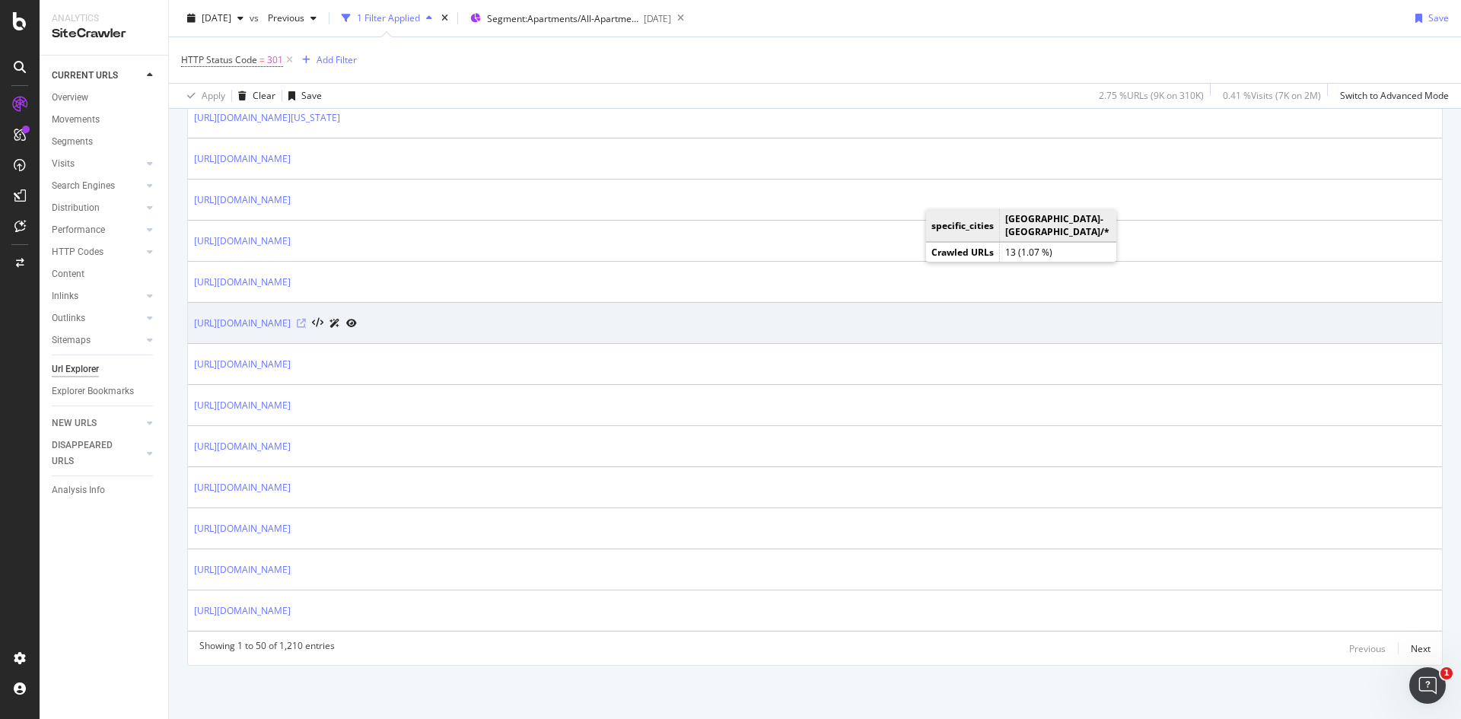
click at [306, 322] on icon at bounding box center [301, 323] width 9 height 9
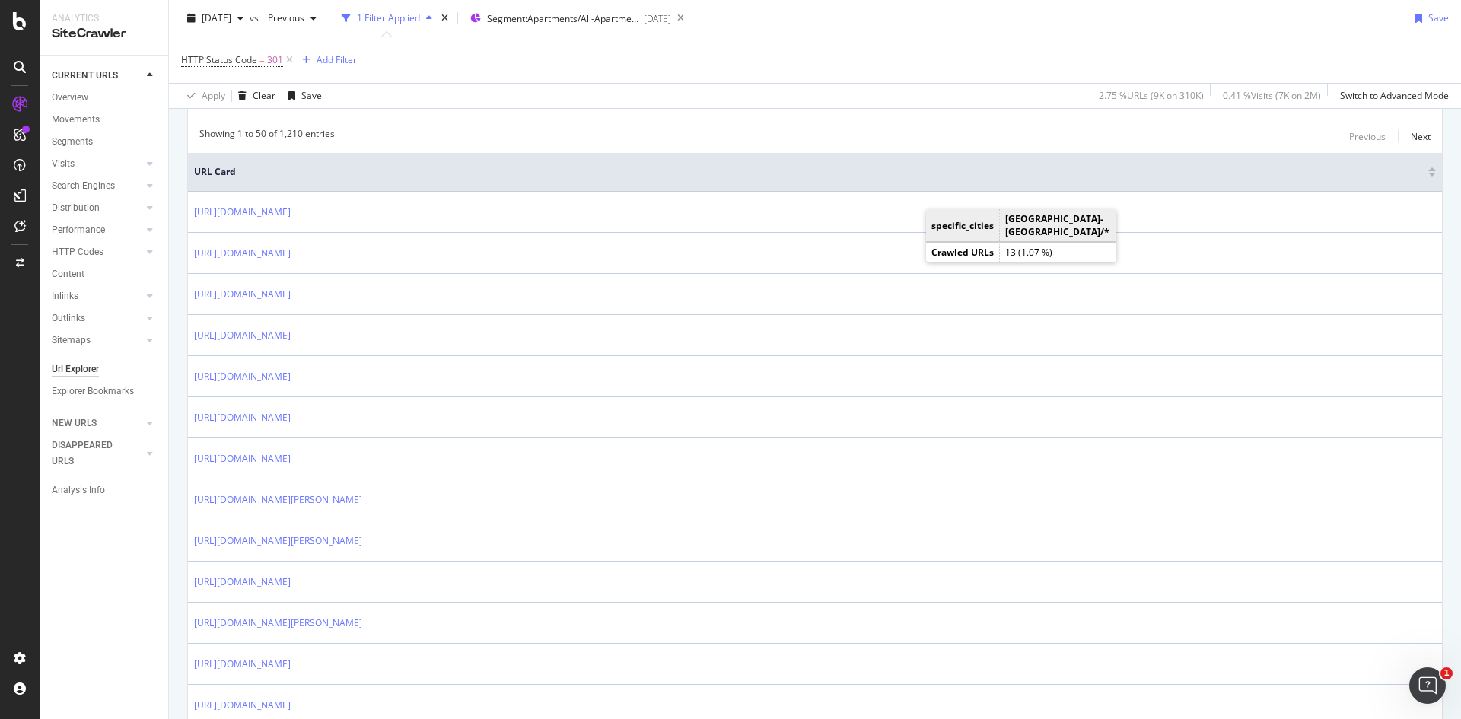
scroll to position [0, 0]
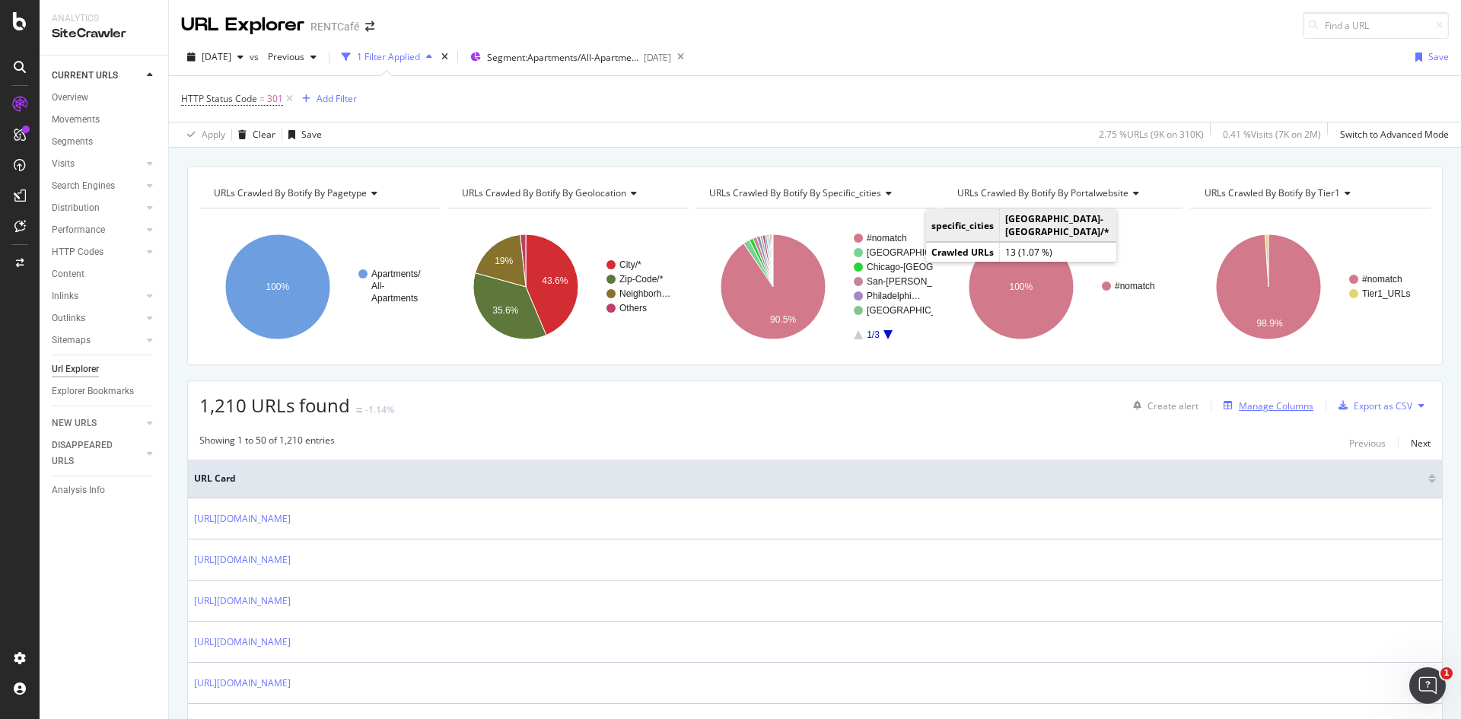
click at [1264, 412] on div "Manage Columns" at bounding box center [1265, 405] width 96 height 17
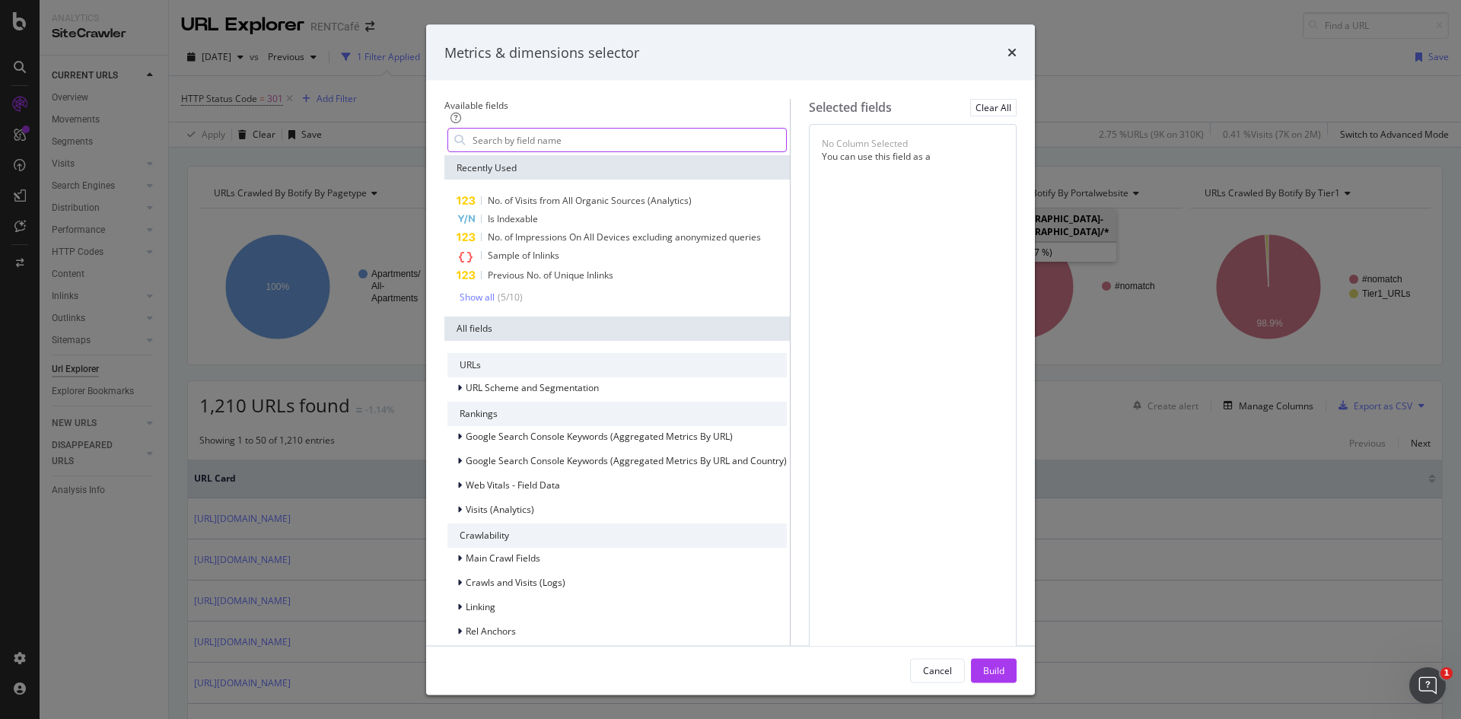
click at [545, 151] on input "modal" at bounding box center [628, 140] width 315 height 23
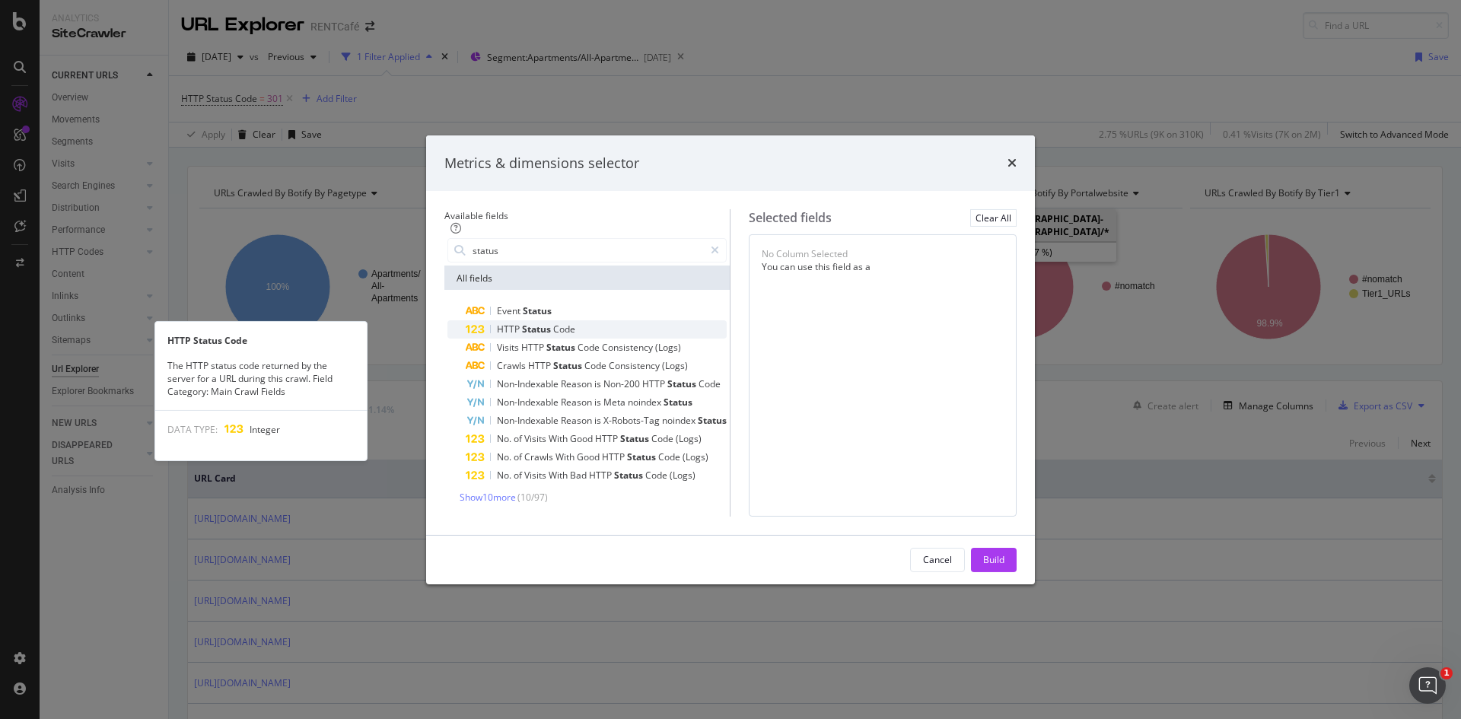
type input "status"
click at [567, 320] on div "HTTP Status Code" at bounding box center [596, 329] width 261 height 18
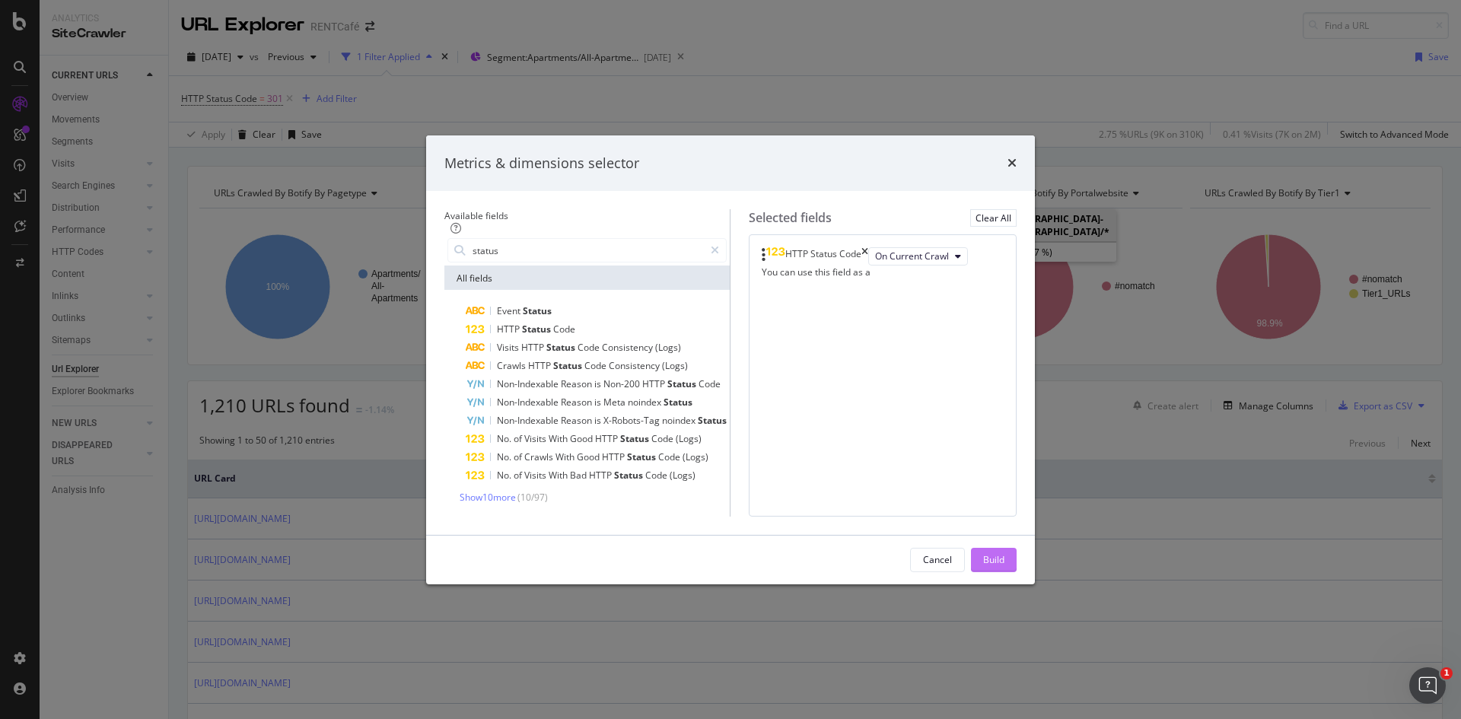
click at [1016, 572] on button "Build" at bounding box center [994, 560] width 46 height 24
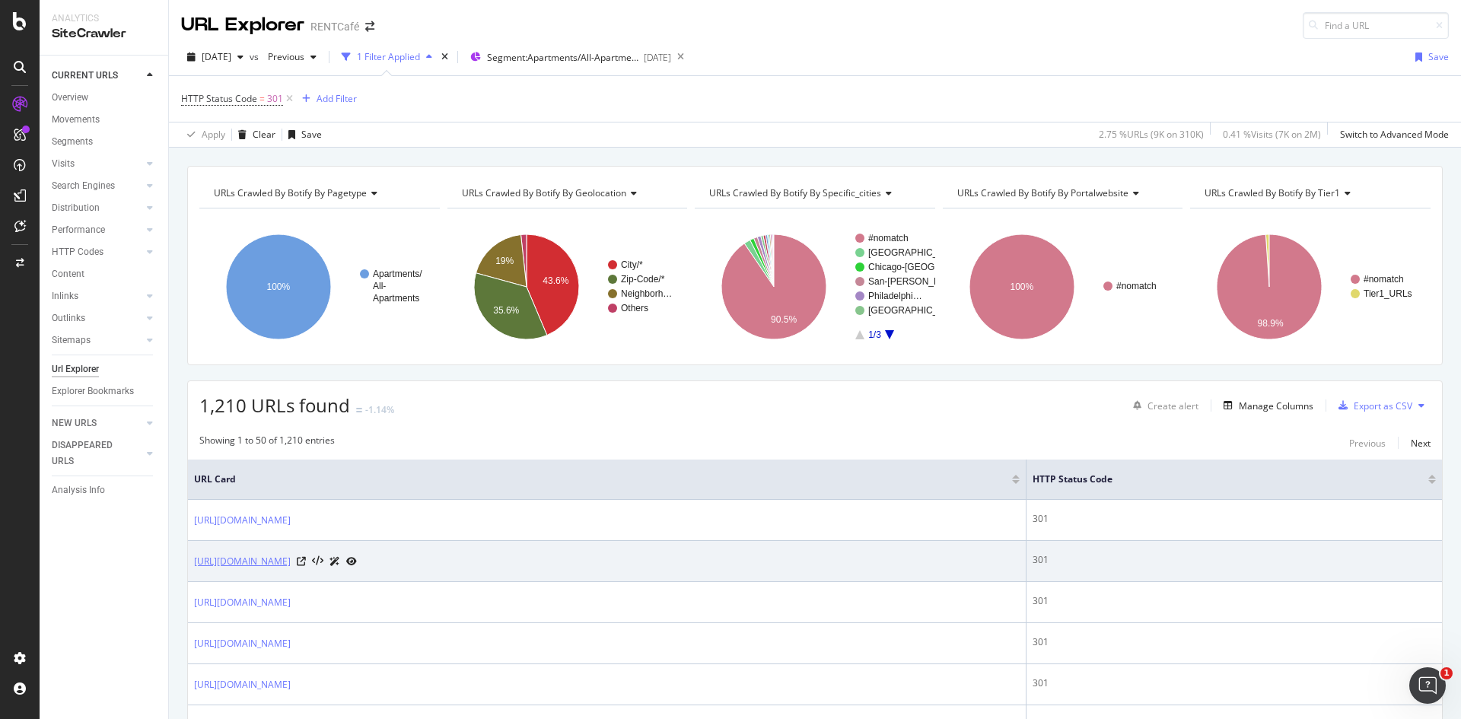
click at [291, 561] on link "[URL][DOMAIN_NAME]" at bounding box center [242, 561] width 97 height 15
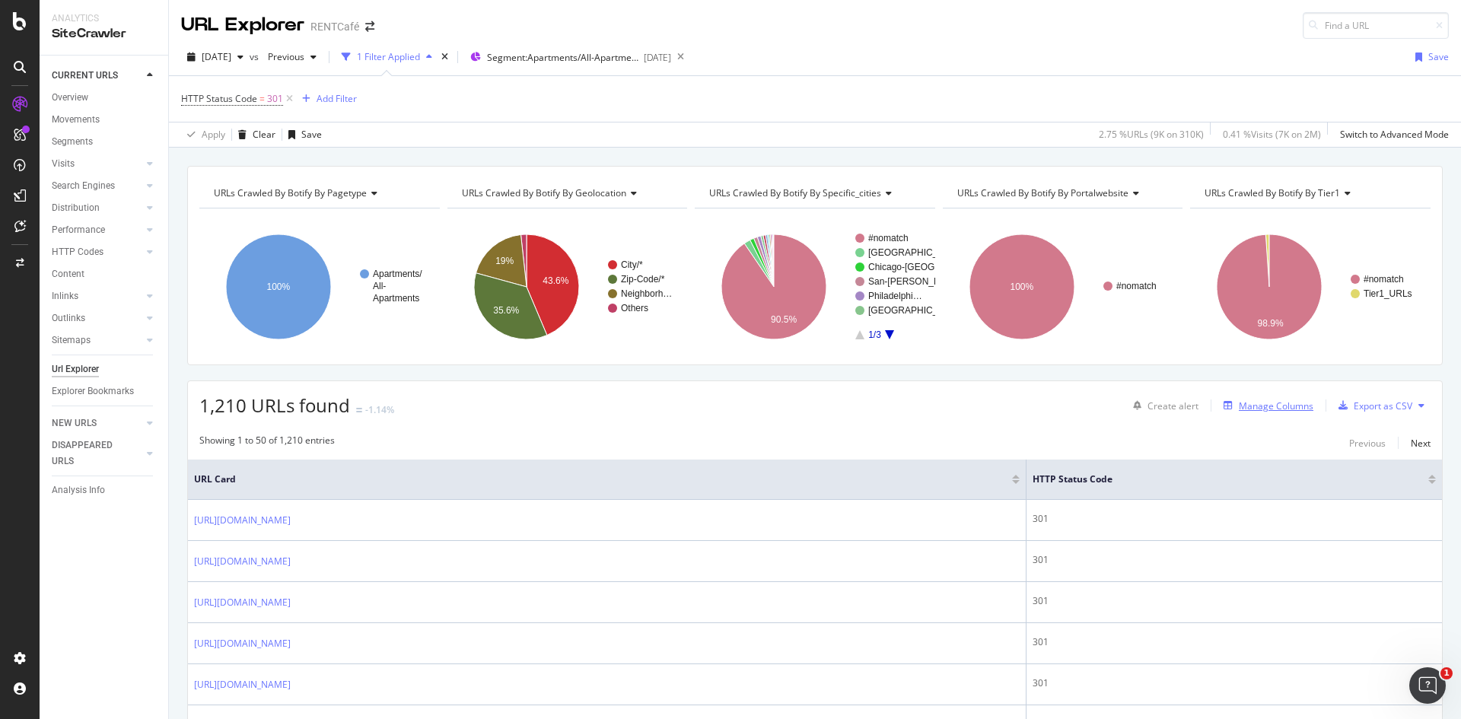
click at [1241, 410] on div "Manage Columns" at bounding box center [1275, 405] width 75 height 13
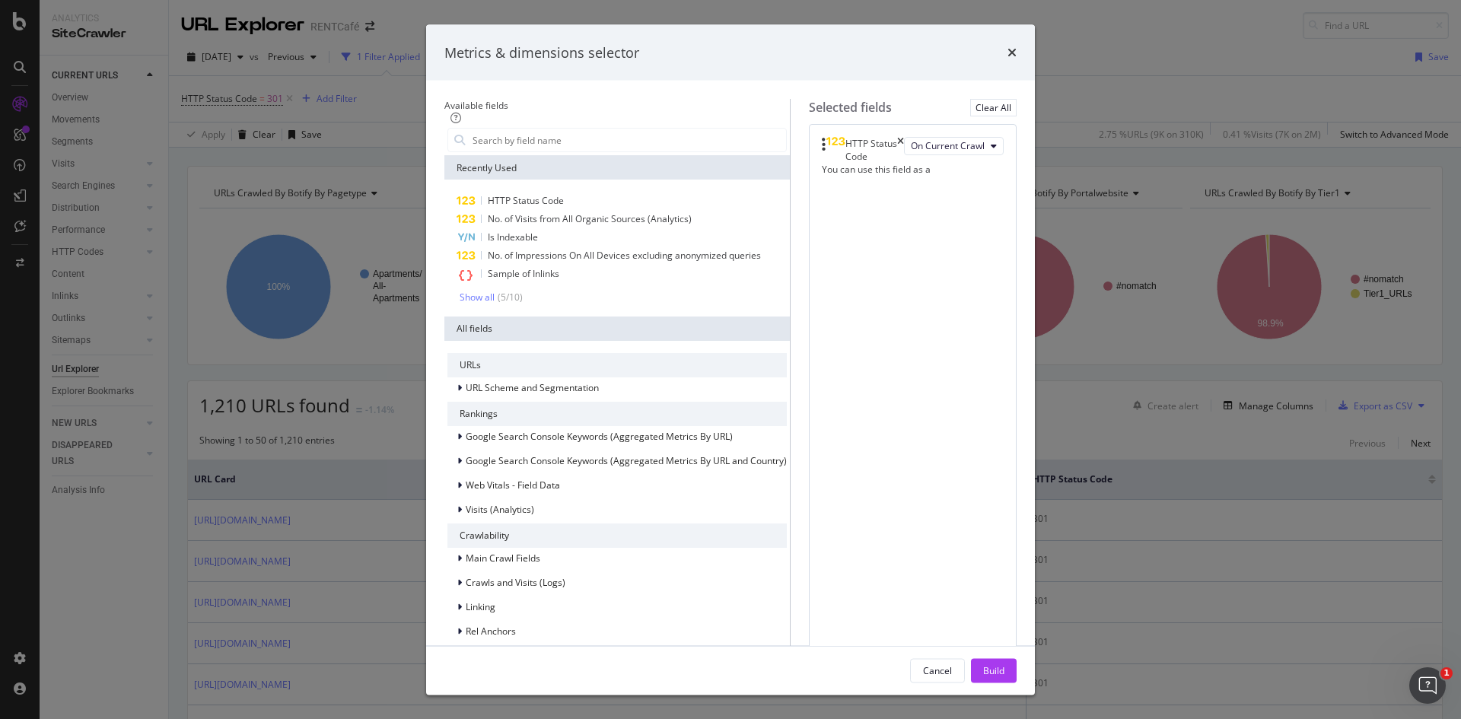
click at [503, 155] on div "modal" at bounding box center [616, 140] width 345 height 30
click at [498, 151] on input "modal" at bounding box center [628, 140] width 315 height 23
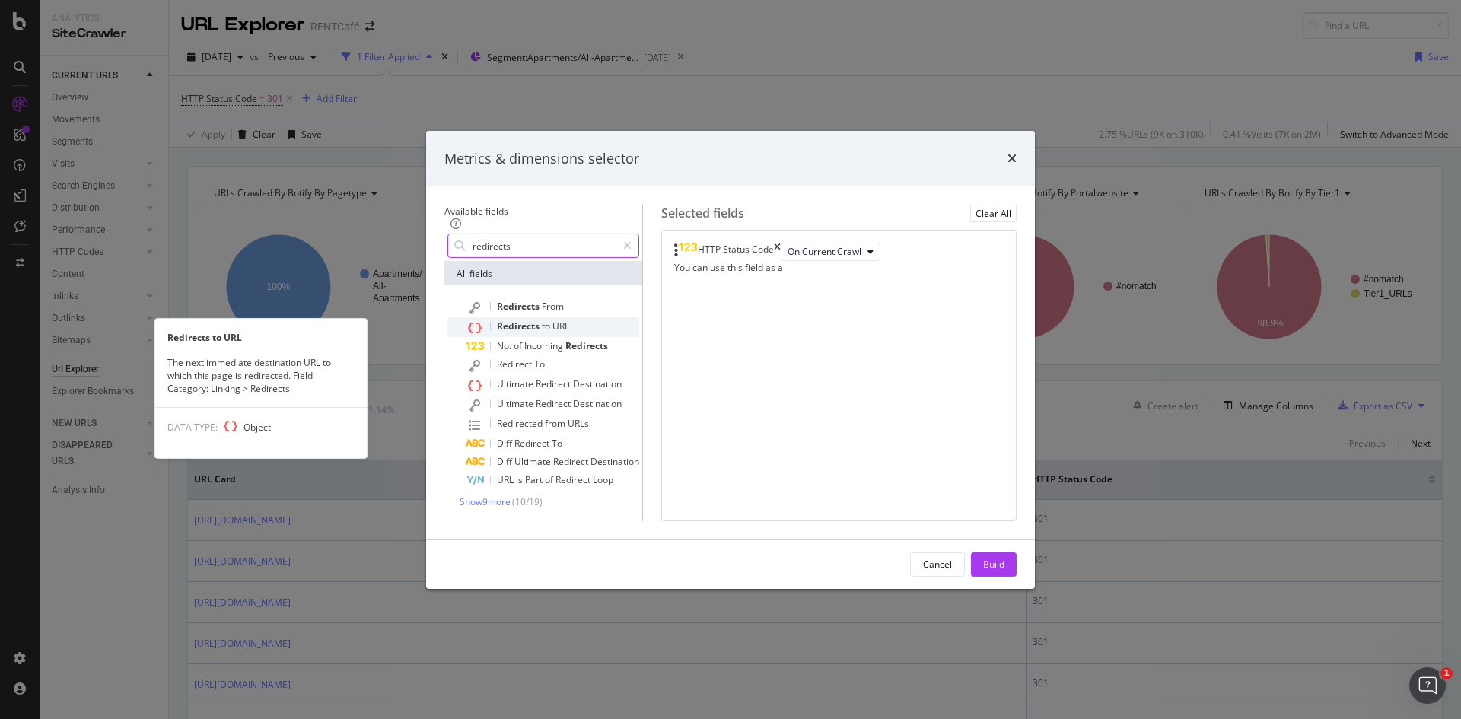
type input "redirects"
click at [552, 320] on span "URL" at bounding box center [560, 326] width 17 height 13
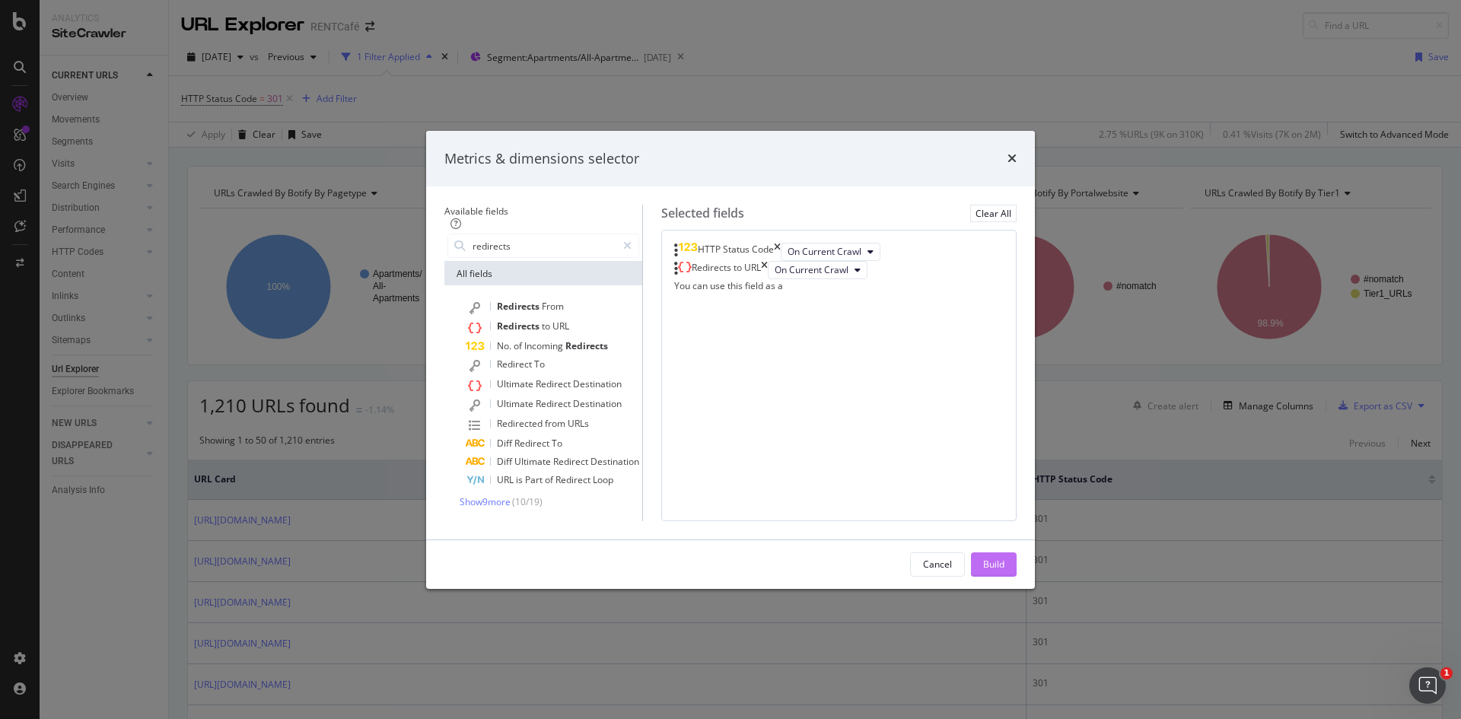
click at [1004, 571] on div "Build" at bounding box center [993, 564] width 21 height 13
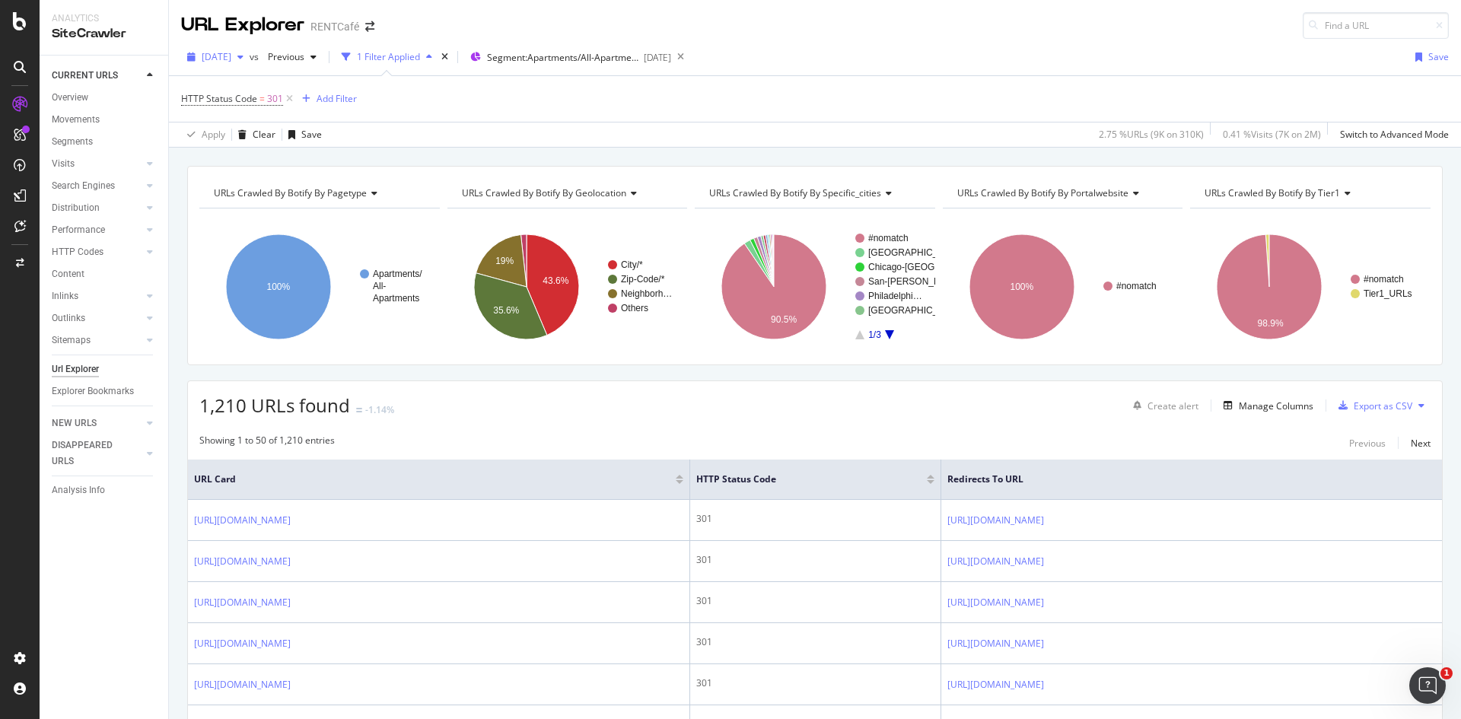
click at [231, 52] on span "[DATE]" at bounding box center [217, 56] width 30 height 13
click at [266, 145] on div "2025 Jul. 8th" at bounding box center [243, 148] width 81 height 14
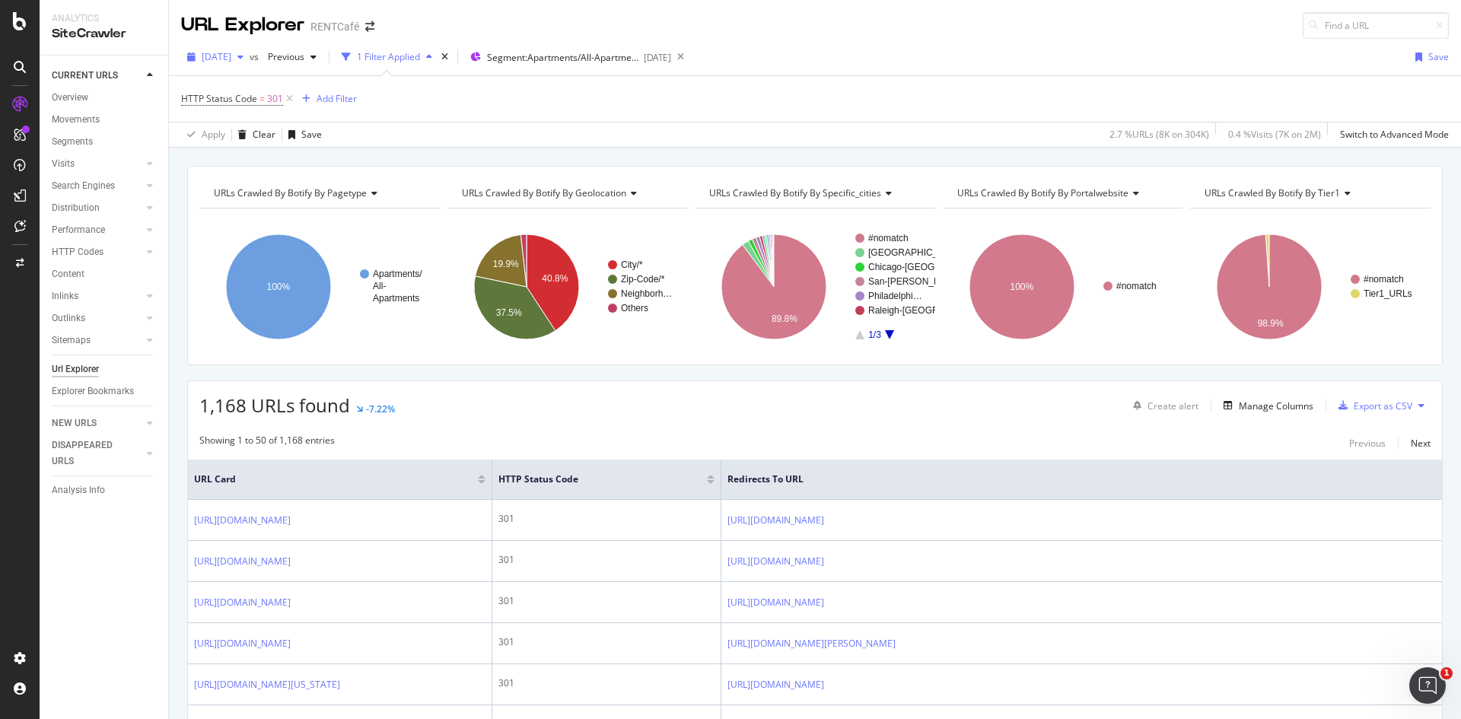
click at [231, 59] on span "2025 Jul. 8th" at bounding box center [217, 56] width 30 height 13
click at [618, 115] on div "HTTP Status Code = 301 Add Filter" at bounding box center [814, 99] width 1267 height 46
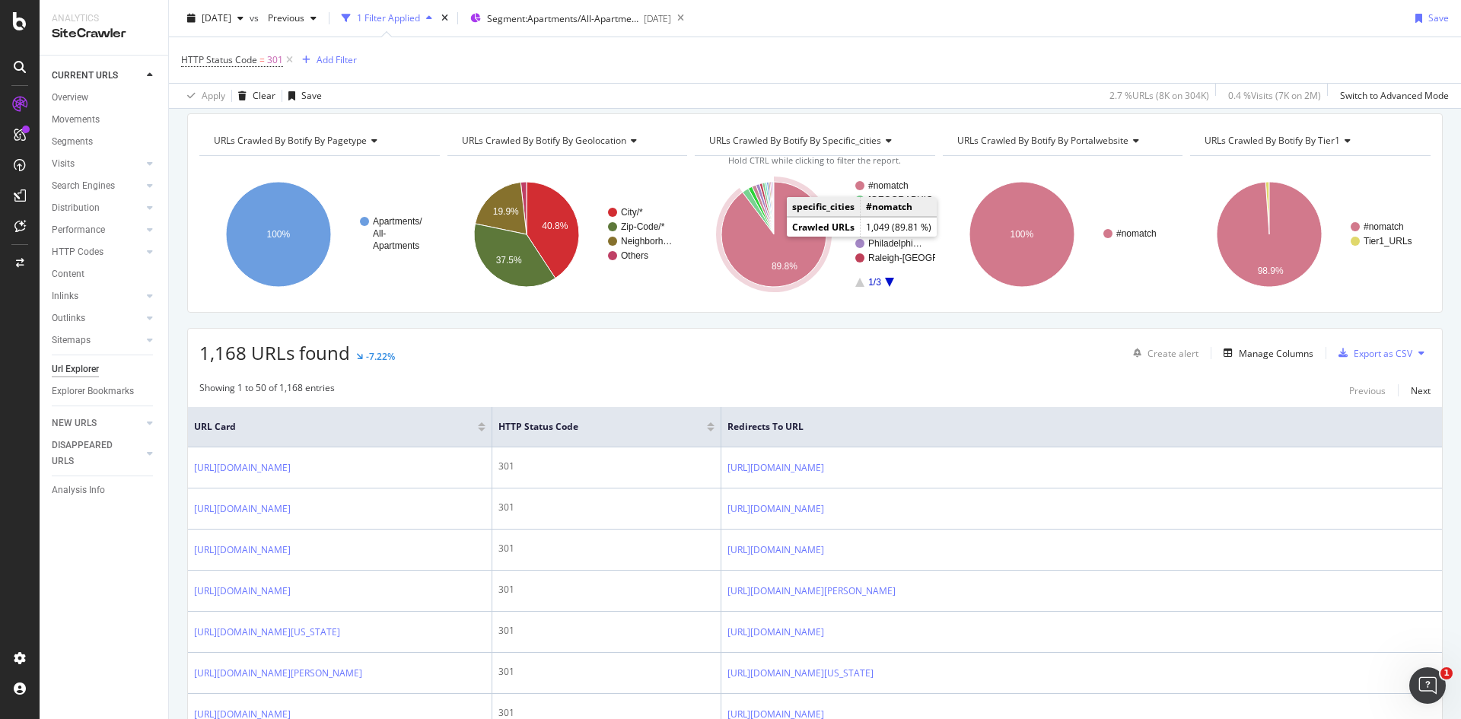
scroll to position [76, 0]
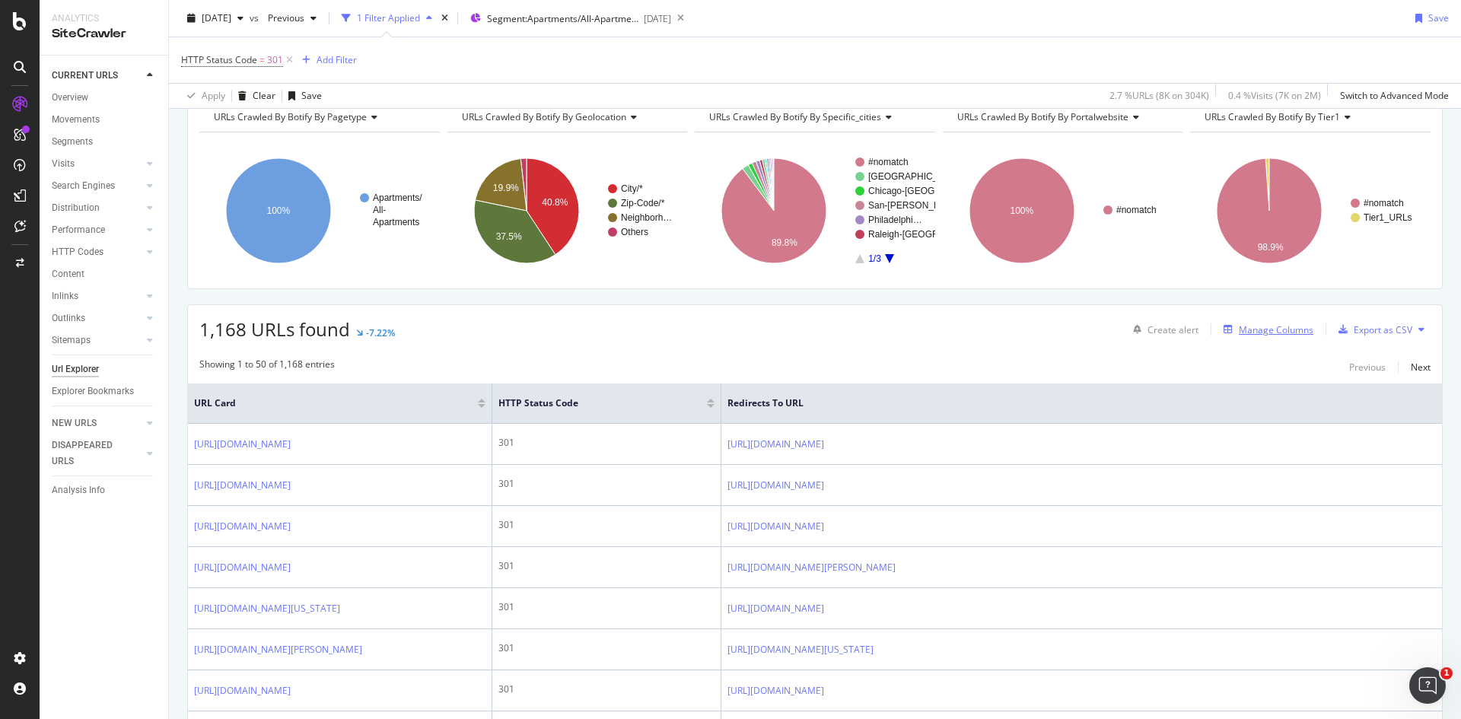
click at [1250, 335] on div "Manage Columns" at bounding box center [1275, 329] width 75 height 13
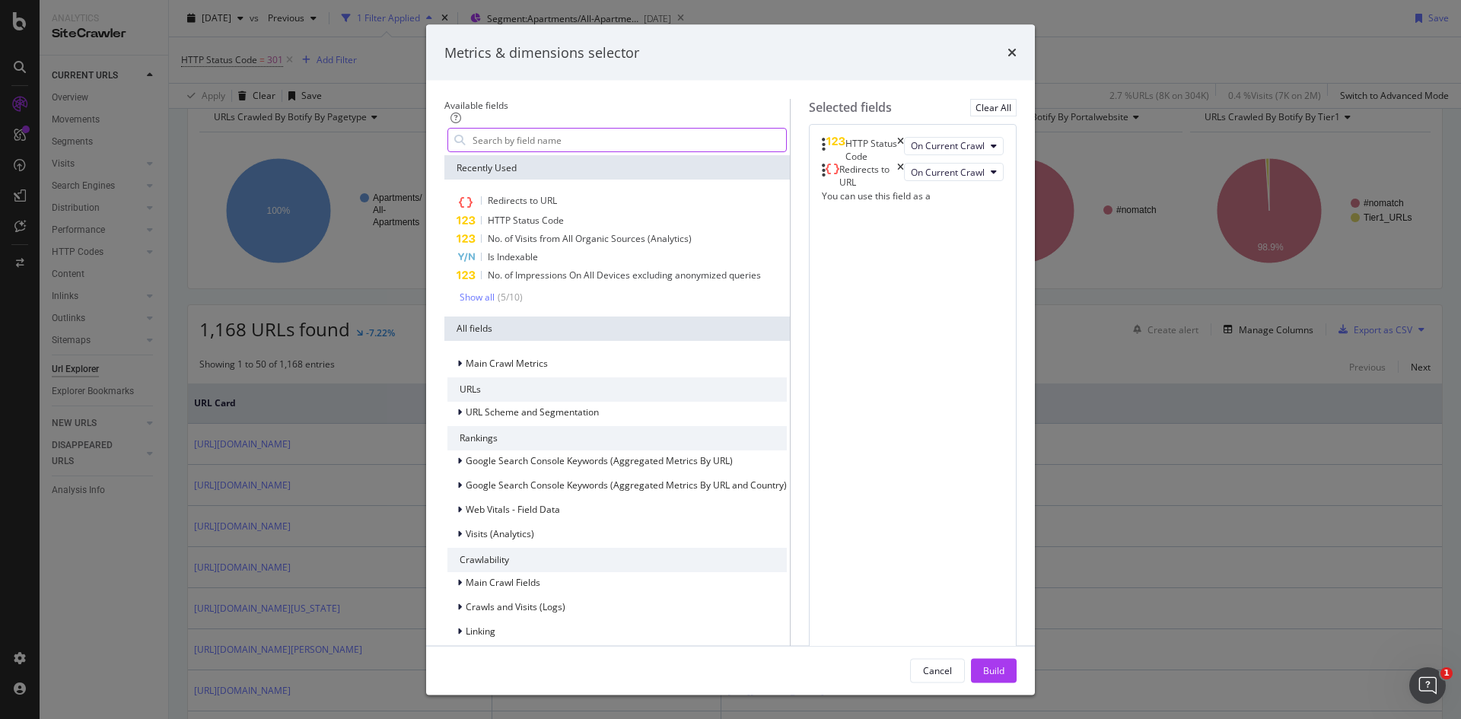
click at [601, 151] on input "modal" at bounding box center [628, 140] width 315 height 23
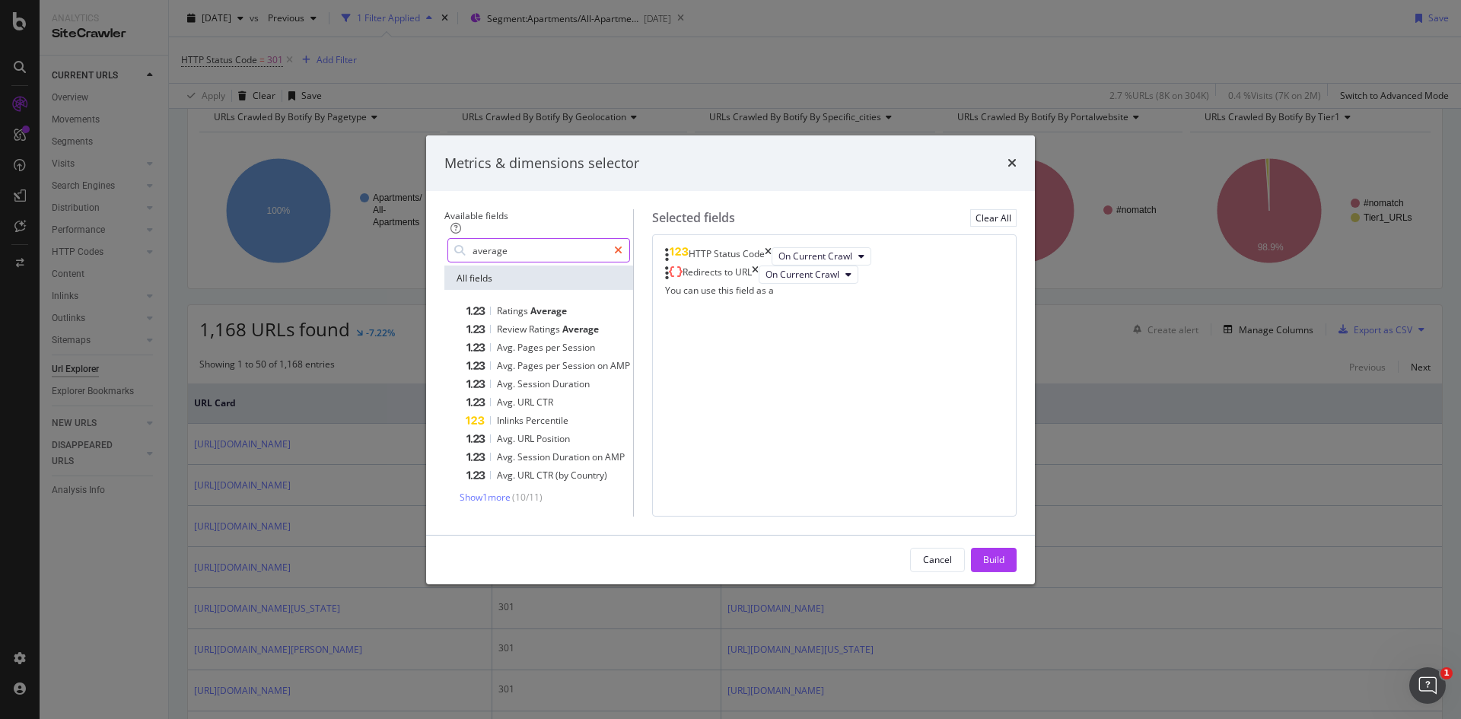
type input "average"
click at [629, 238] on div "modal" at bounding box center [618, 250] width 22 height 24
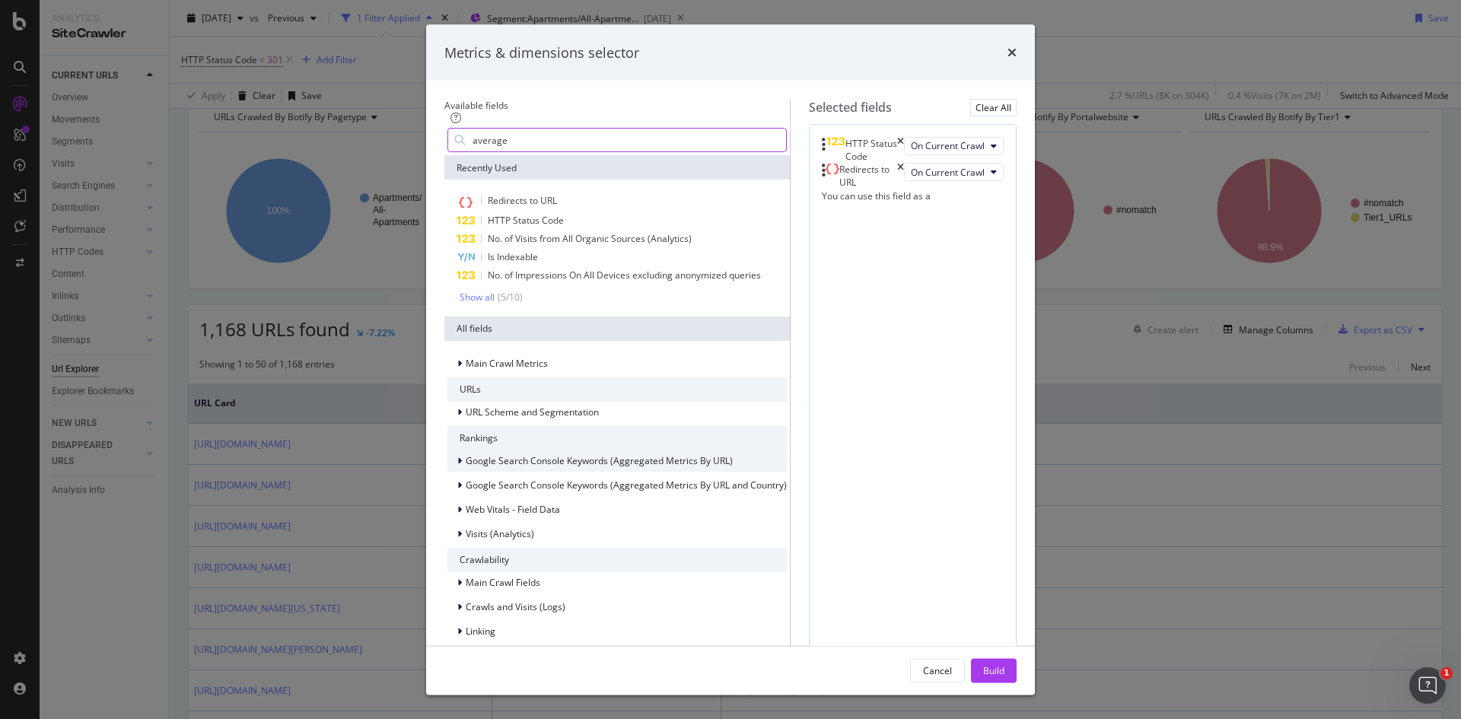
scroll to position [120, 0]
click at [457, 456] on icon "modal" at bounding box center [459, 460] width 5 height 9
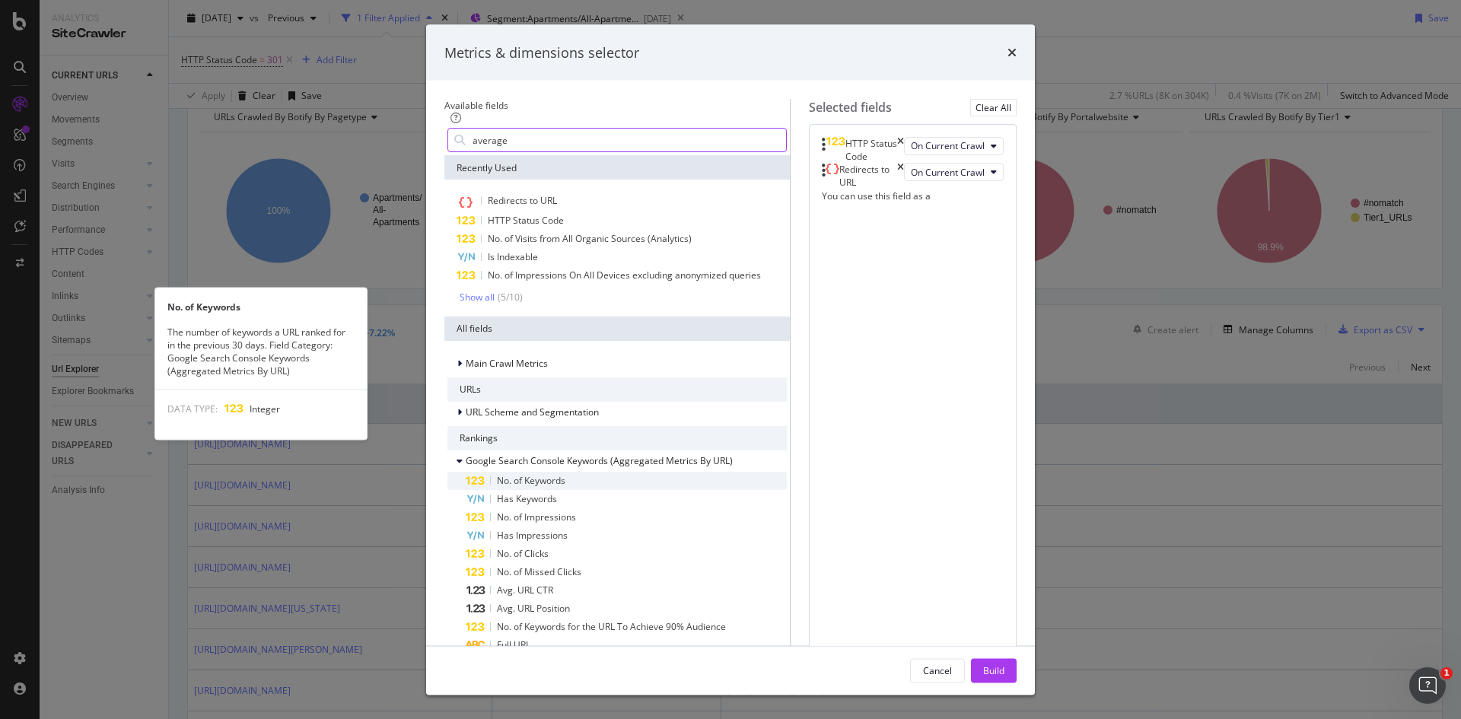
scroll to position [196, 0]
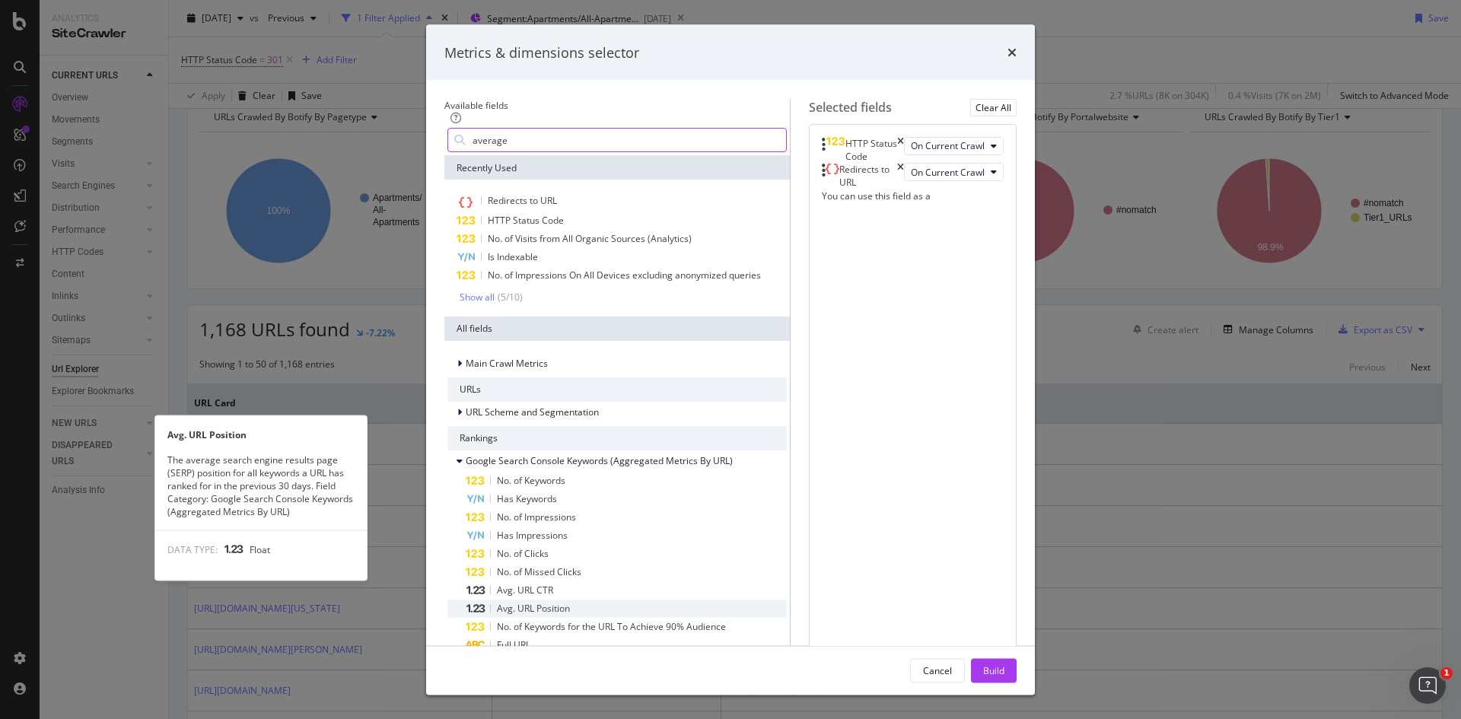
click at [507, 601] on span "Avg. URL Position" at bounding box center [533, 607] width 73 height 13
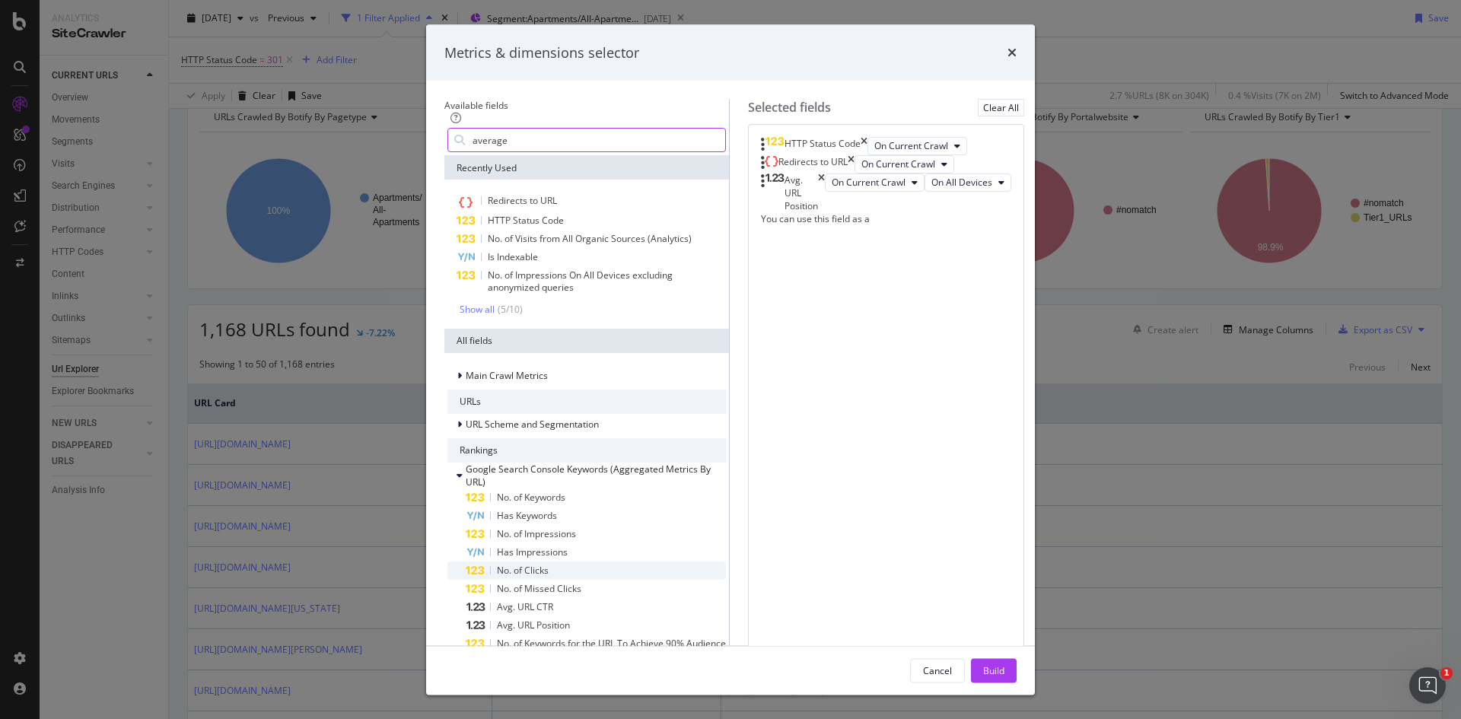
click at [497, 563] on span "No. of Clicks" at bounding box center [523, 569] width 52 height 13
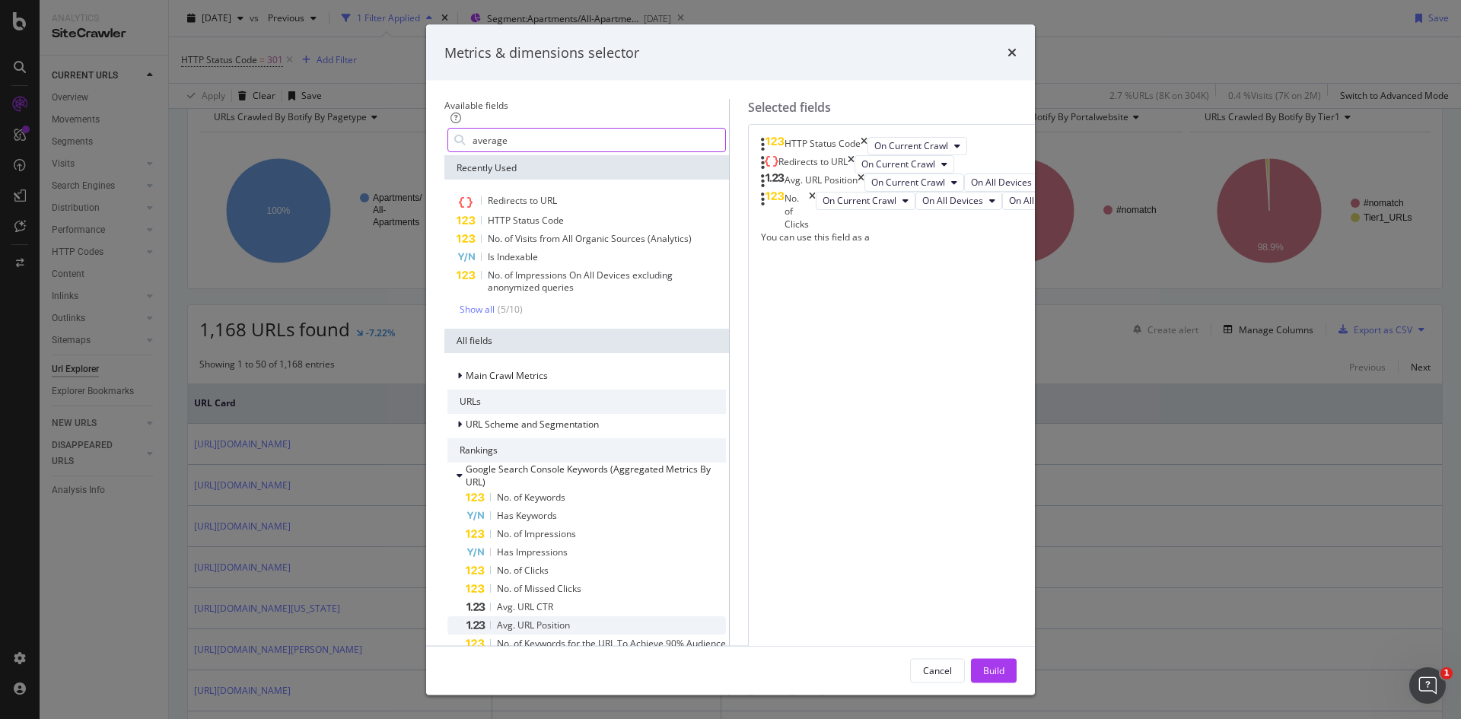
click at [497, 618] on span "Avg. URL Position" at bounding box center [533, 624] width 73 height 13
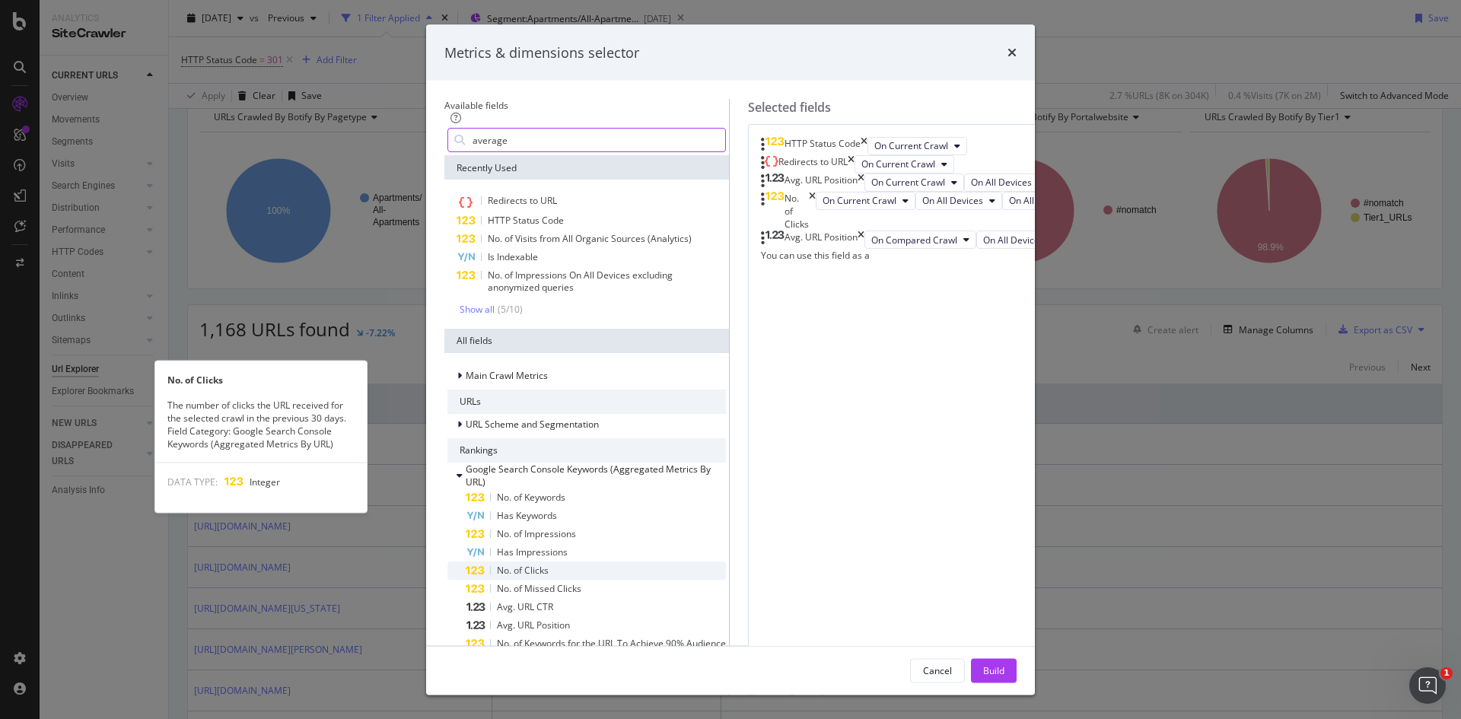
click at [507, 563] on span "No. of Clicks" at bounding box center [523, 569] width 52 height 13
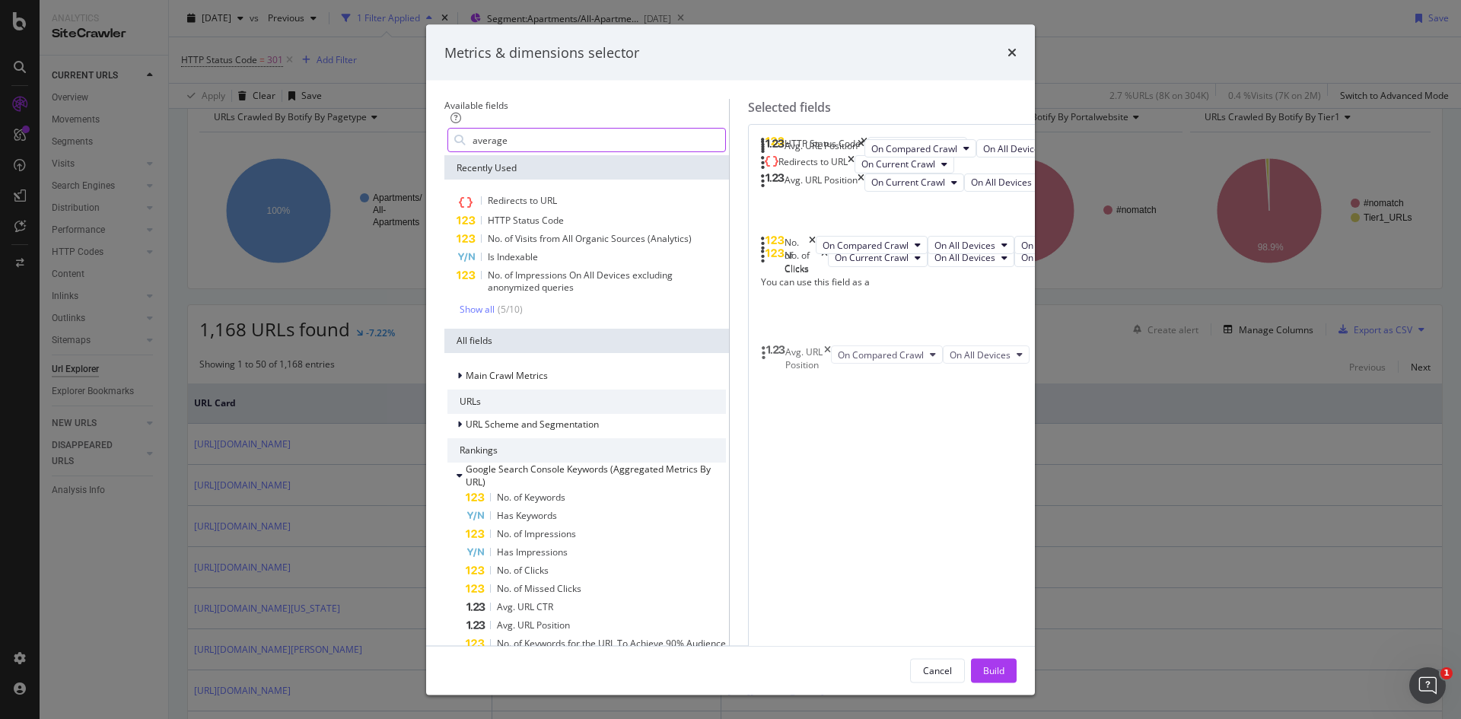
drag, startPoint x: 850, startPoint y: 438, endPoint x: 849, endPoint y: 360, distance: 78.4
click at [849, 360] on body "Analytics SiteCrawler CURRENT URLS Overview Movements Segments Visits Analysis …" at bounding box center [730, 359] width 1461 height 719
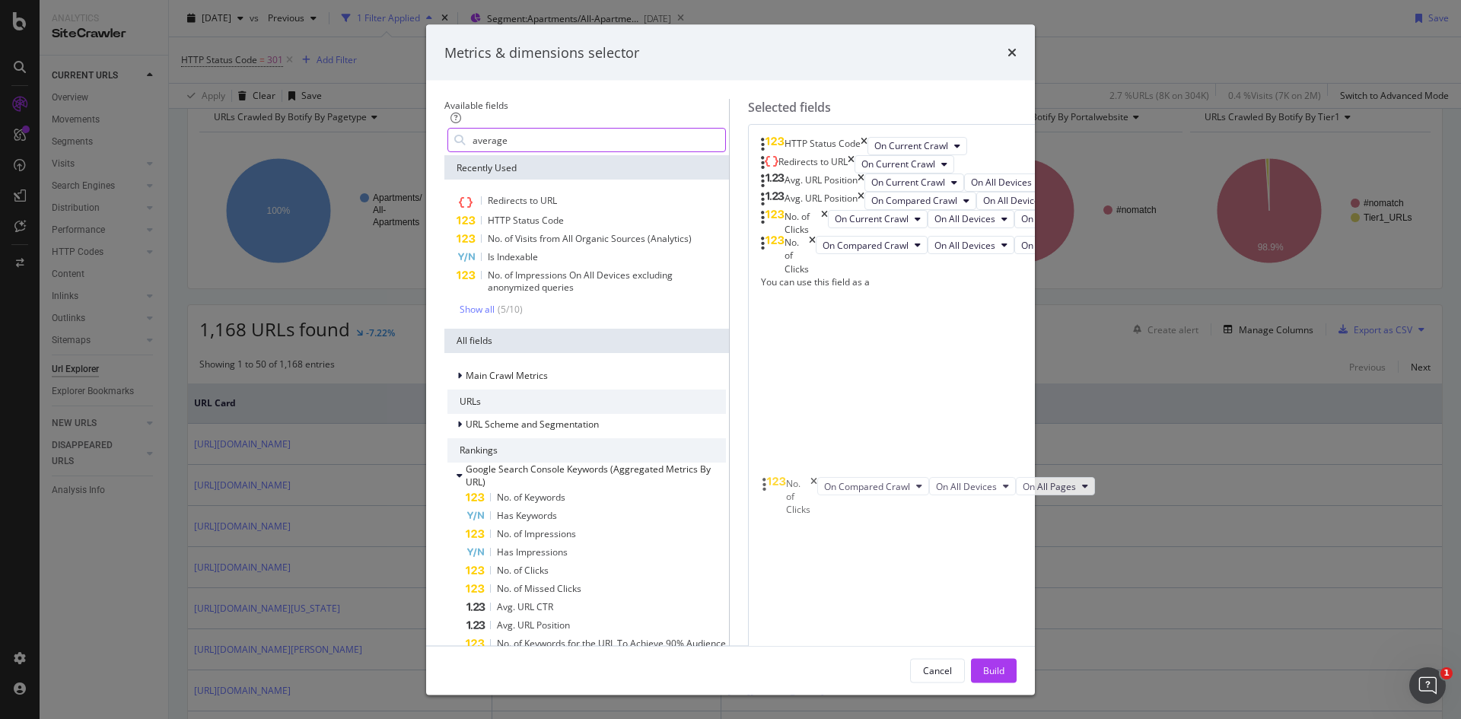
click at [875, 497] on body "Analytics SiteCrawler CURRENT URLS Overview Movements Segments Visits Analysis …" at bounding box center [730, 359] width 1461 height 719
click at [914, 250] on icon "modal" at bounding box center [917, 244] width 6 height 9
click at [1004, 663] on div "Build" at bounding box center [993, 669] width 21 height 13
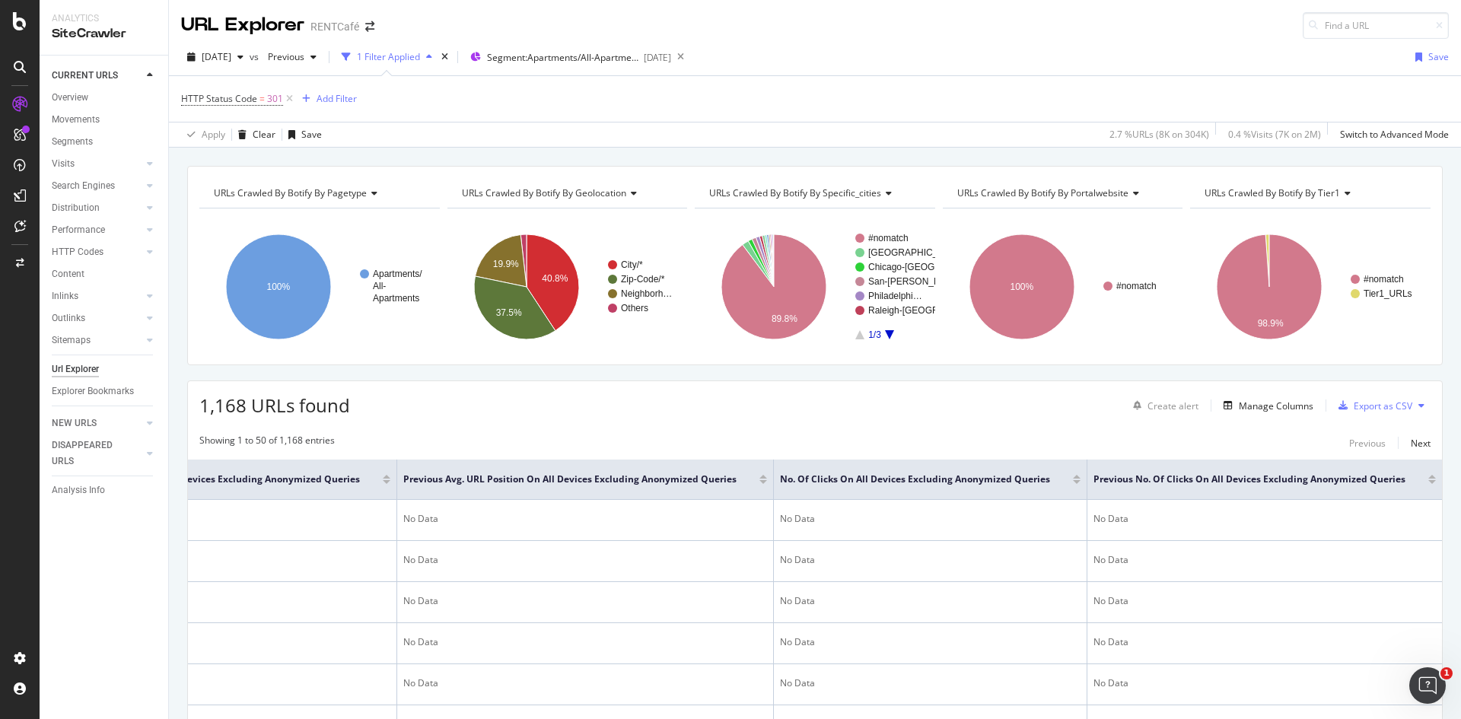
click at [1080, 484] on div at bounding box center [1077, 482] width 8 height 4
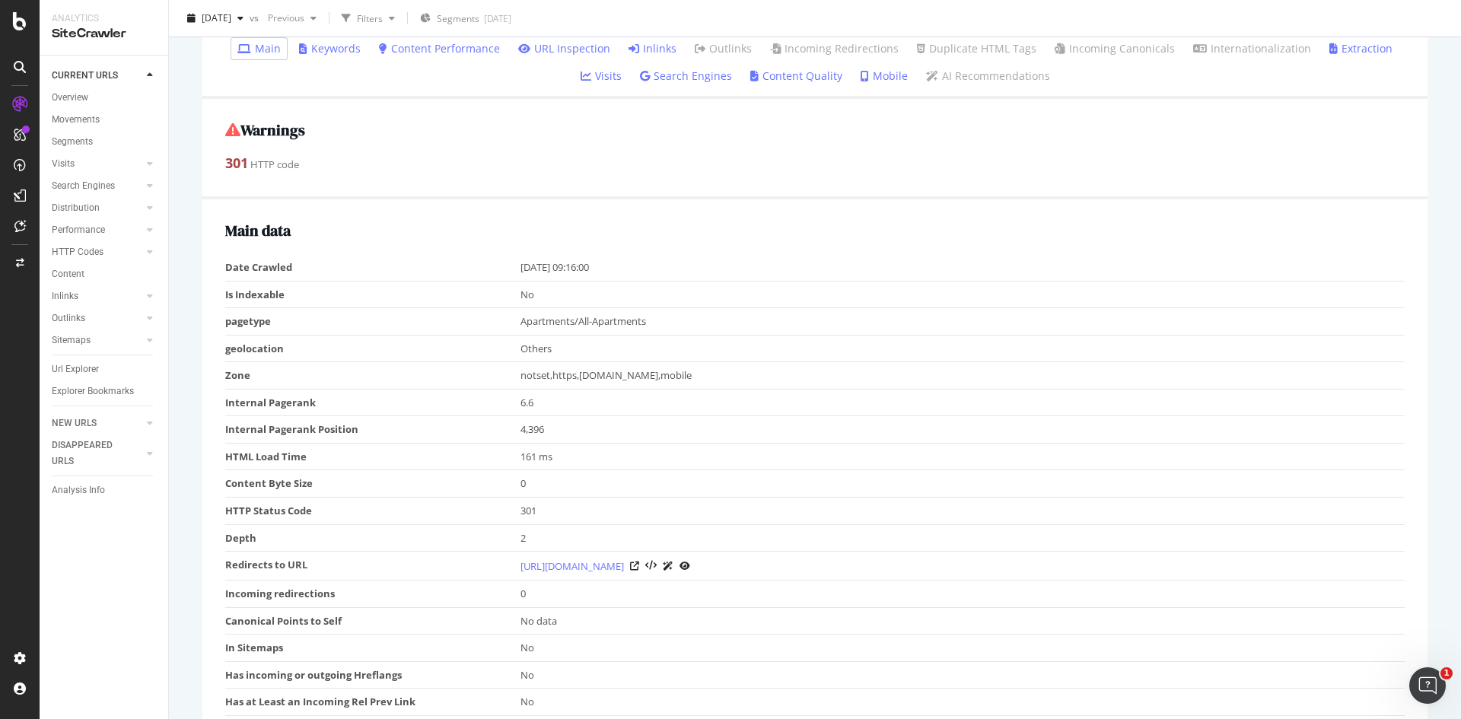
scroll to position [456, 0]
